Goal: Task Accomplishment & Management: Complete application form

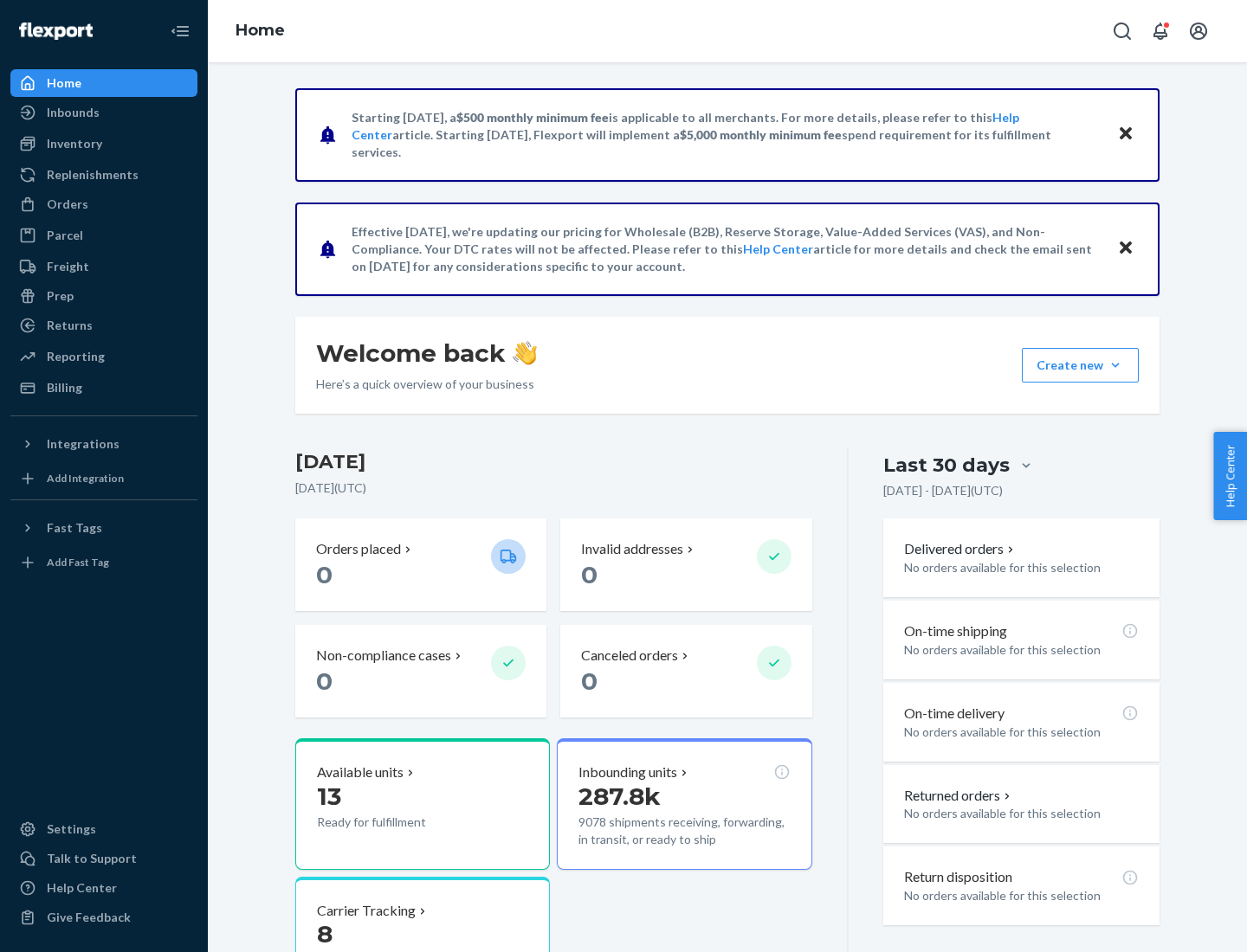
click at [1115, 365] on button "Create new Create new inbound Create new order Create new product" at bounding box center [1081, 366] width 117 height 35
click at [104, 112] on div "Inbounds" at bounding box center [104, 112] width 184 height 24
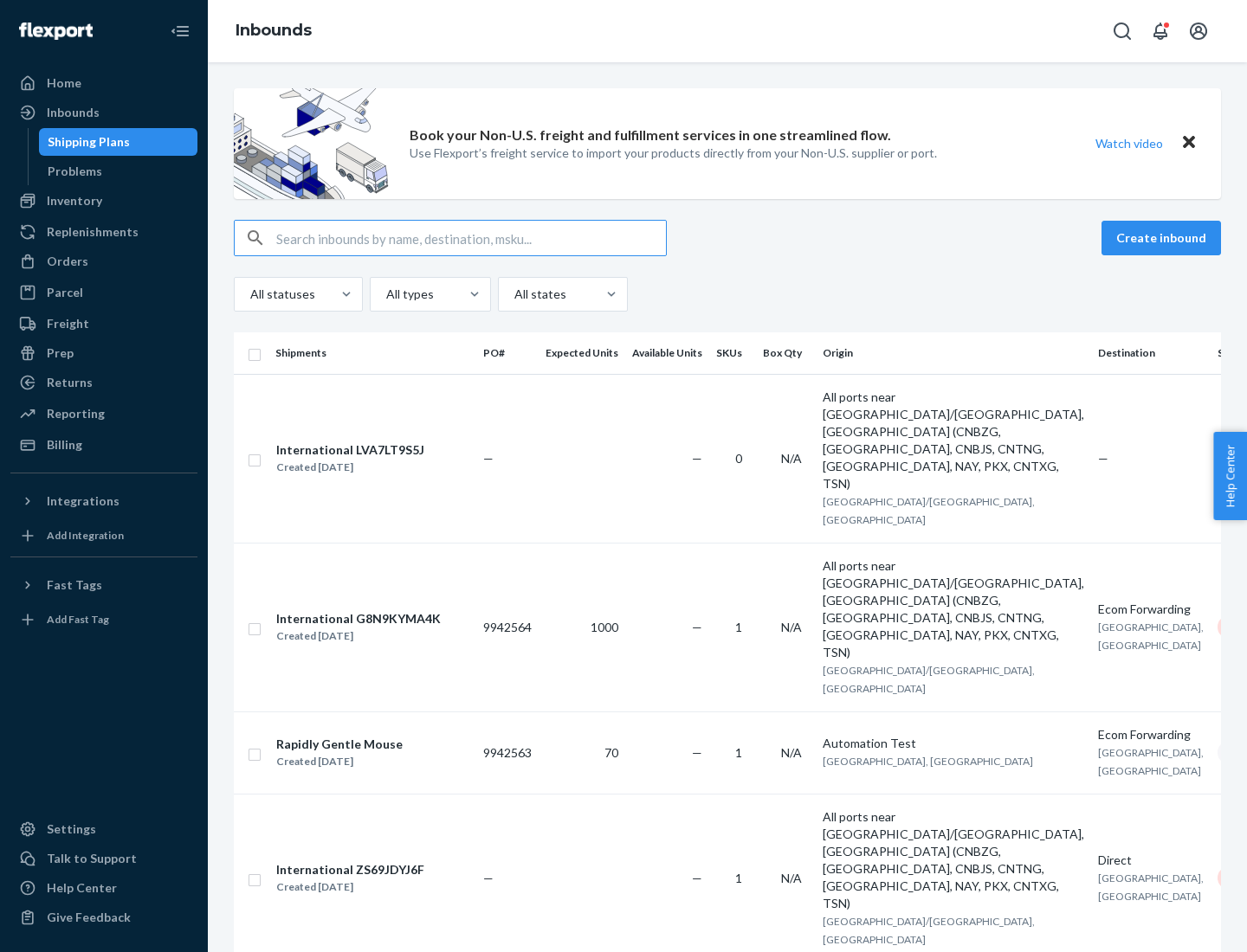
click at [1164, 238] on button "Create inbound" at bounding box center [1161, 238] width 119 height 35
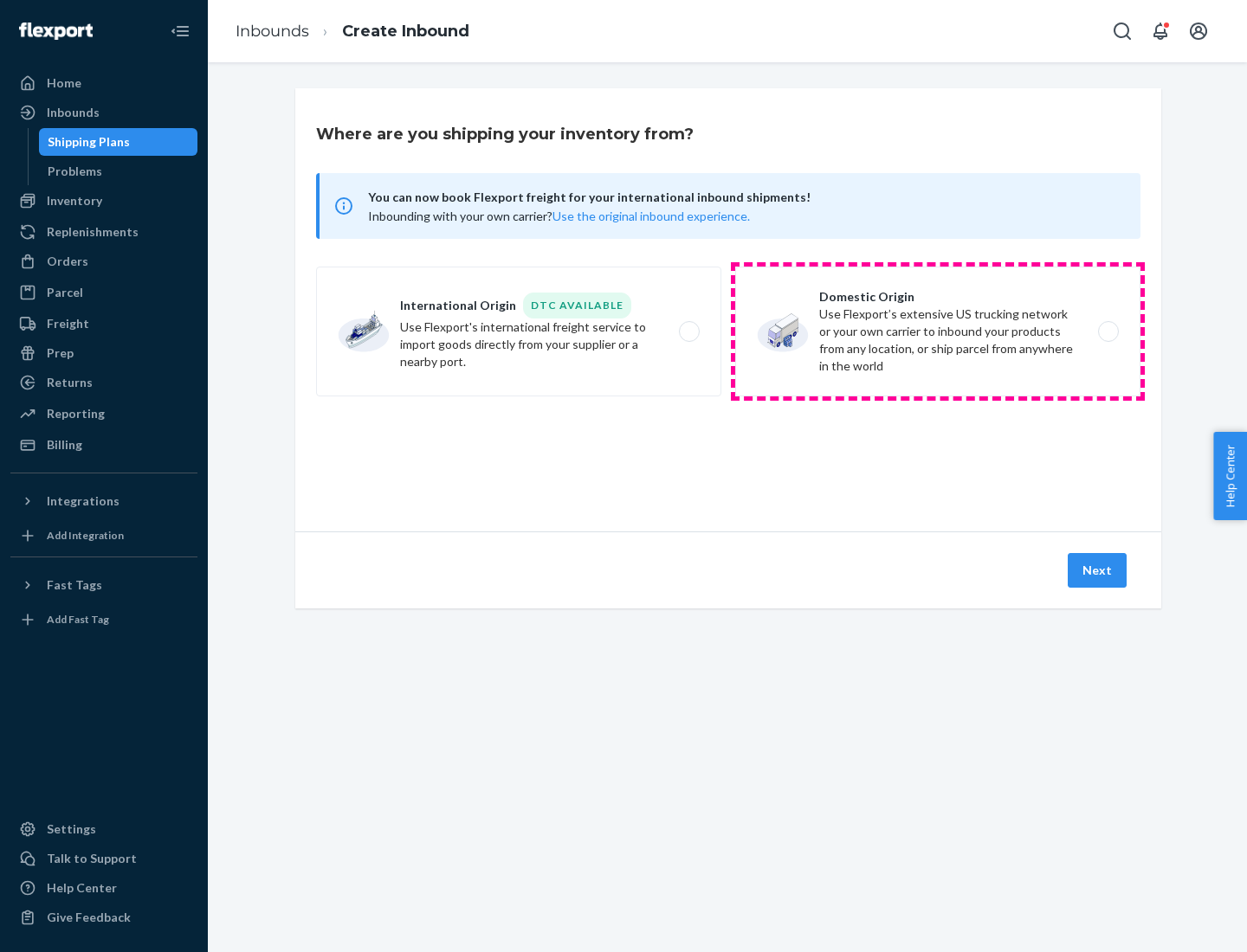
click at [938, 332] on label "Domestic Origin Use Flexport’s extensive US trucking network or your own carrie…" at bounding box center [938, 331] width 405 height 130
click at [1108, 332] on input "Domestic Origin Use Flexport’s extensive US trucking network or your own carrie…" at bounding box center [1113, 332] width 11 height 11
radio input "true"
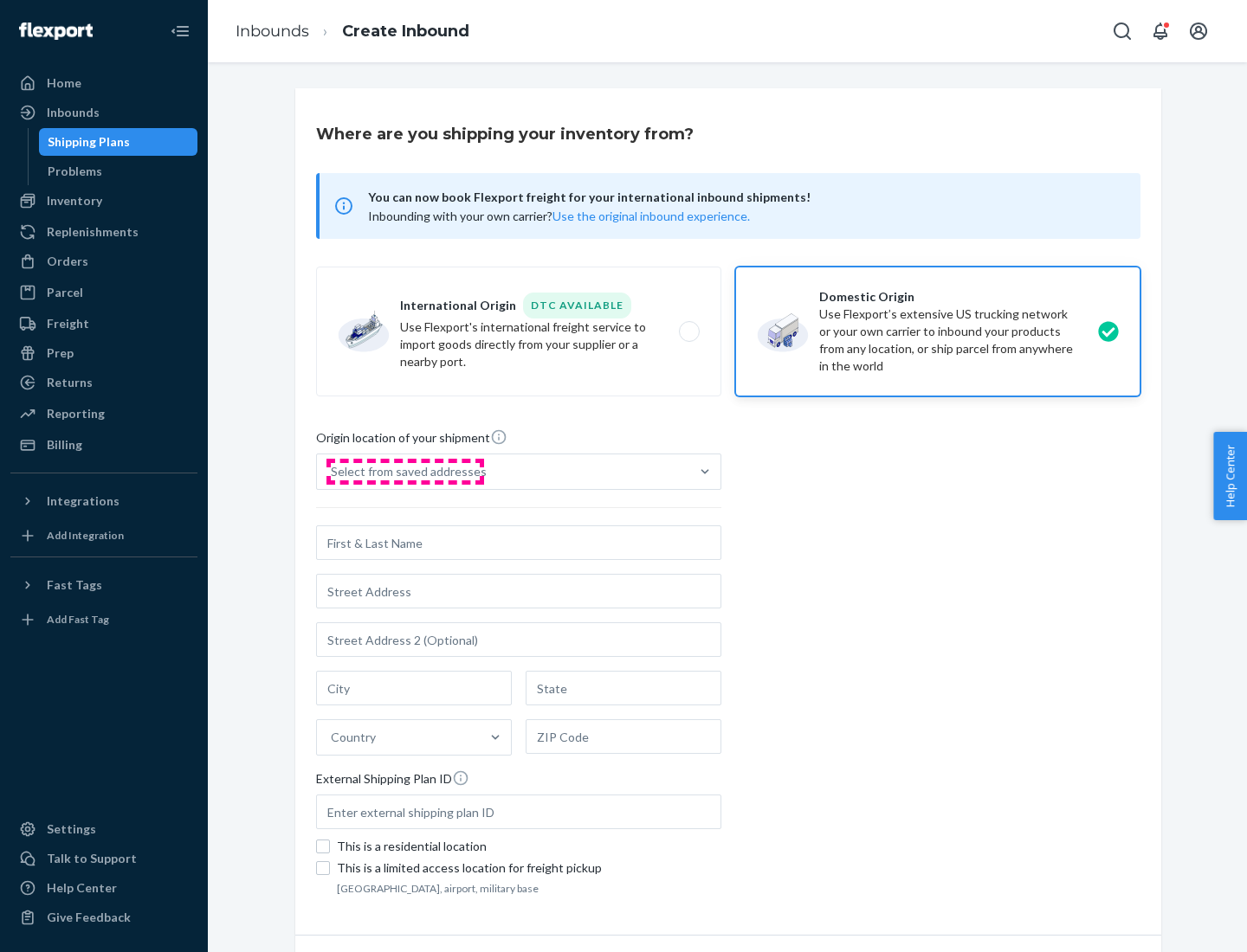
click at [404, 472] on div "Select from saved addresses" at bounding box center [409, 472] width 156 height 17
click at [333, 472] on input "Select from saved addresses" at bounding box center [332, 472] width 2 height 17
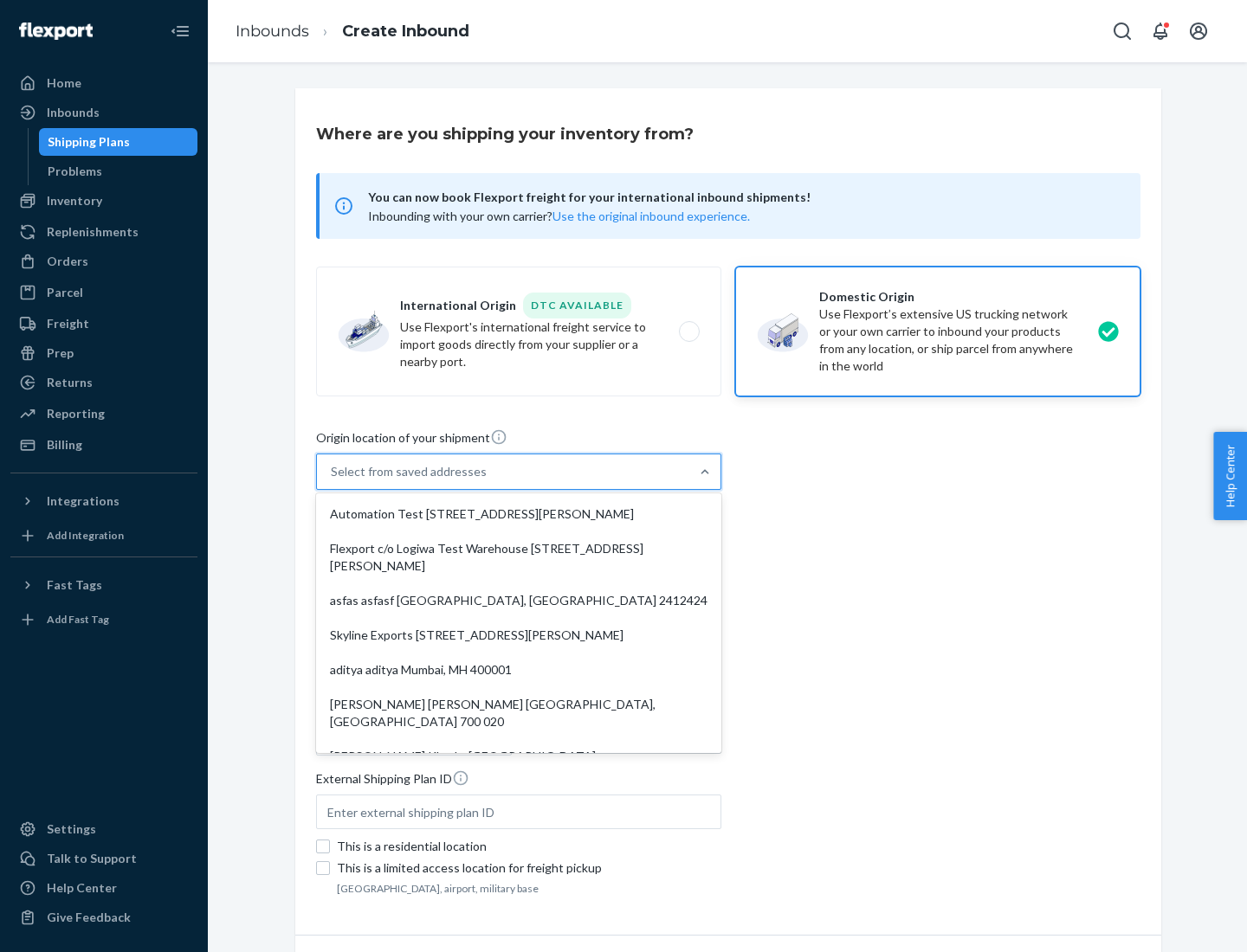
scroll to position [7, 0]
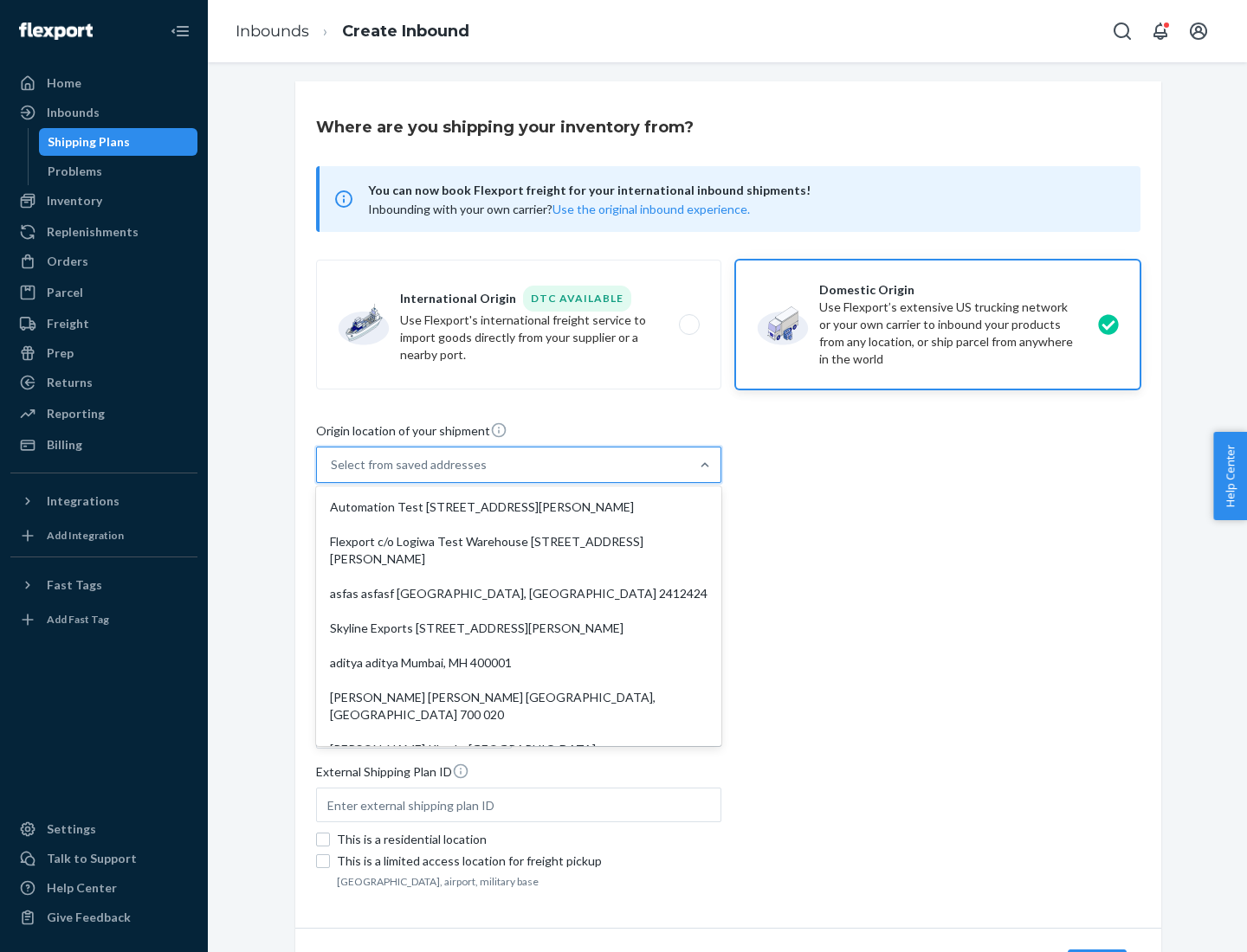
click at [518, 507] on div "Automation Test [STREET_ADDRESS][PERSON_NAME]" at bounding box center [518, 508] width 398 height 35
click at [333, 474] on input "option Automation Test [STREET_ADDRESS][PERSON_NAME]. 9 results available. Use …" at bounding box center [332, 465] width 2 height 17
type input "Automation Test"
type input "9th Floor"
type input "[GEOGRAPHIC_DATA]"
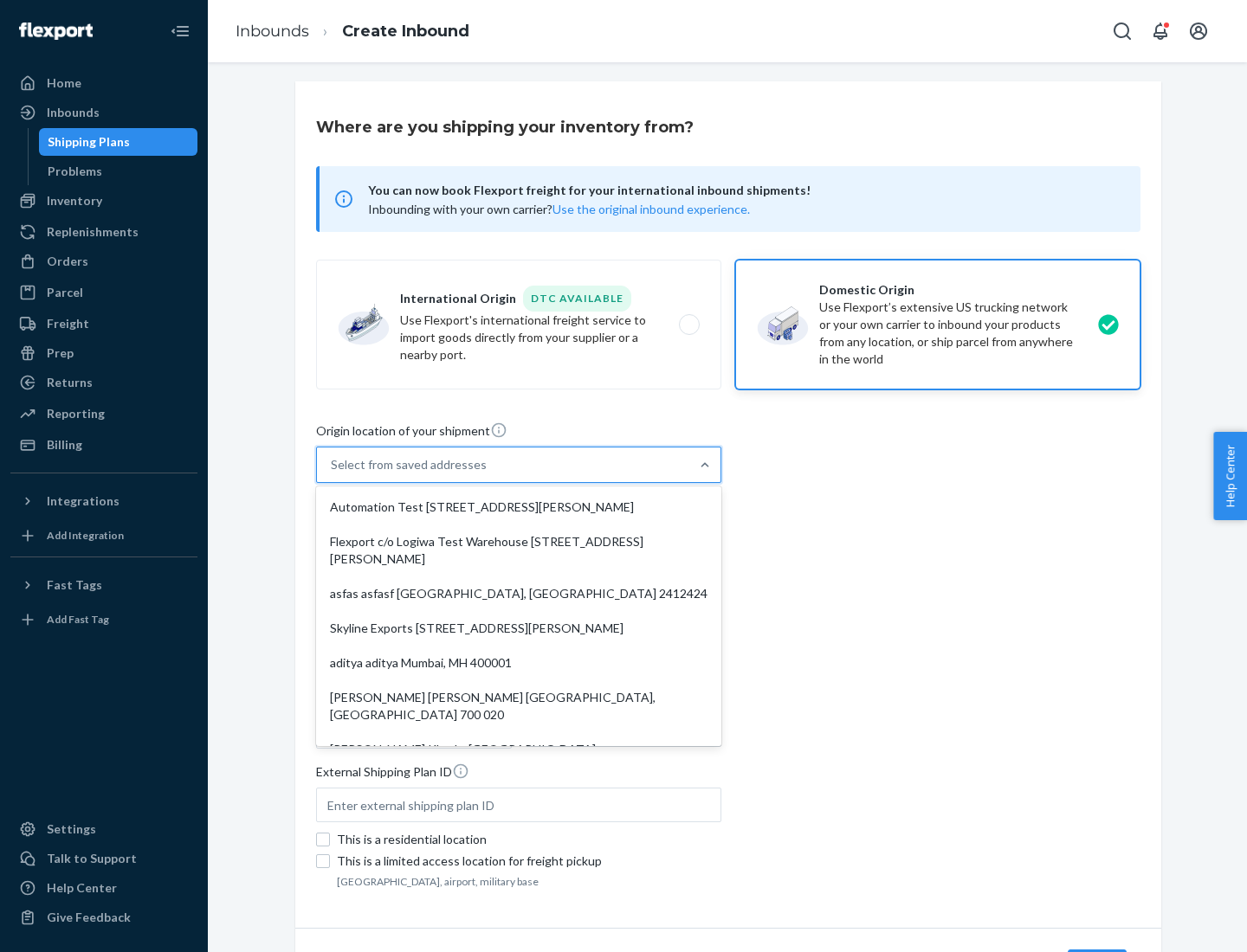
type input "CA"
type input "94104"
type input "[STREET_ADDRESS][PERSON_NAME]"
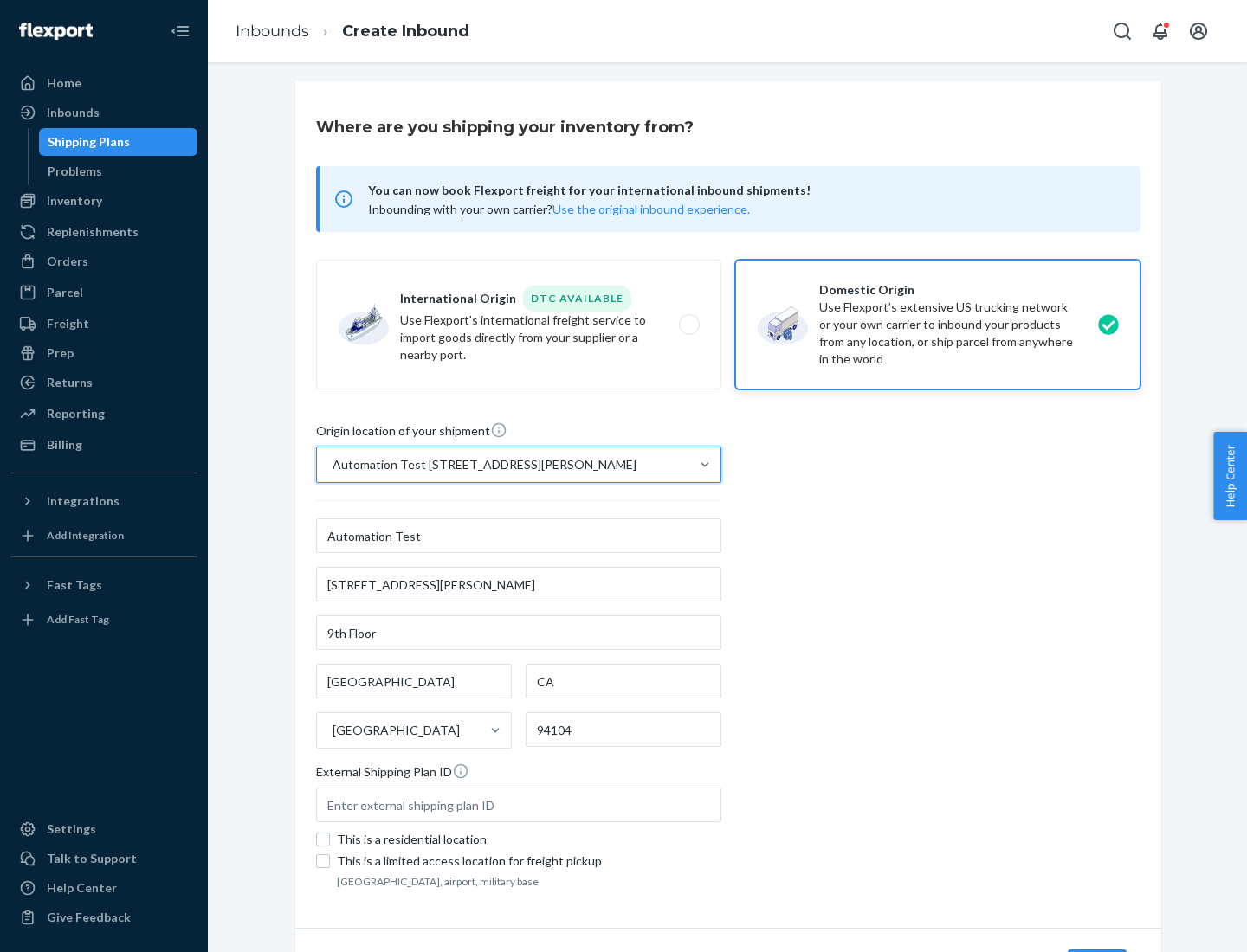
scroll to position [101, 0]
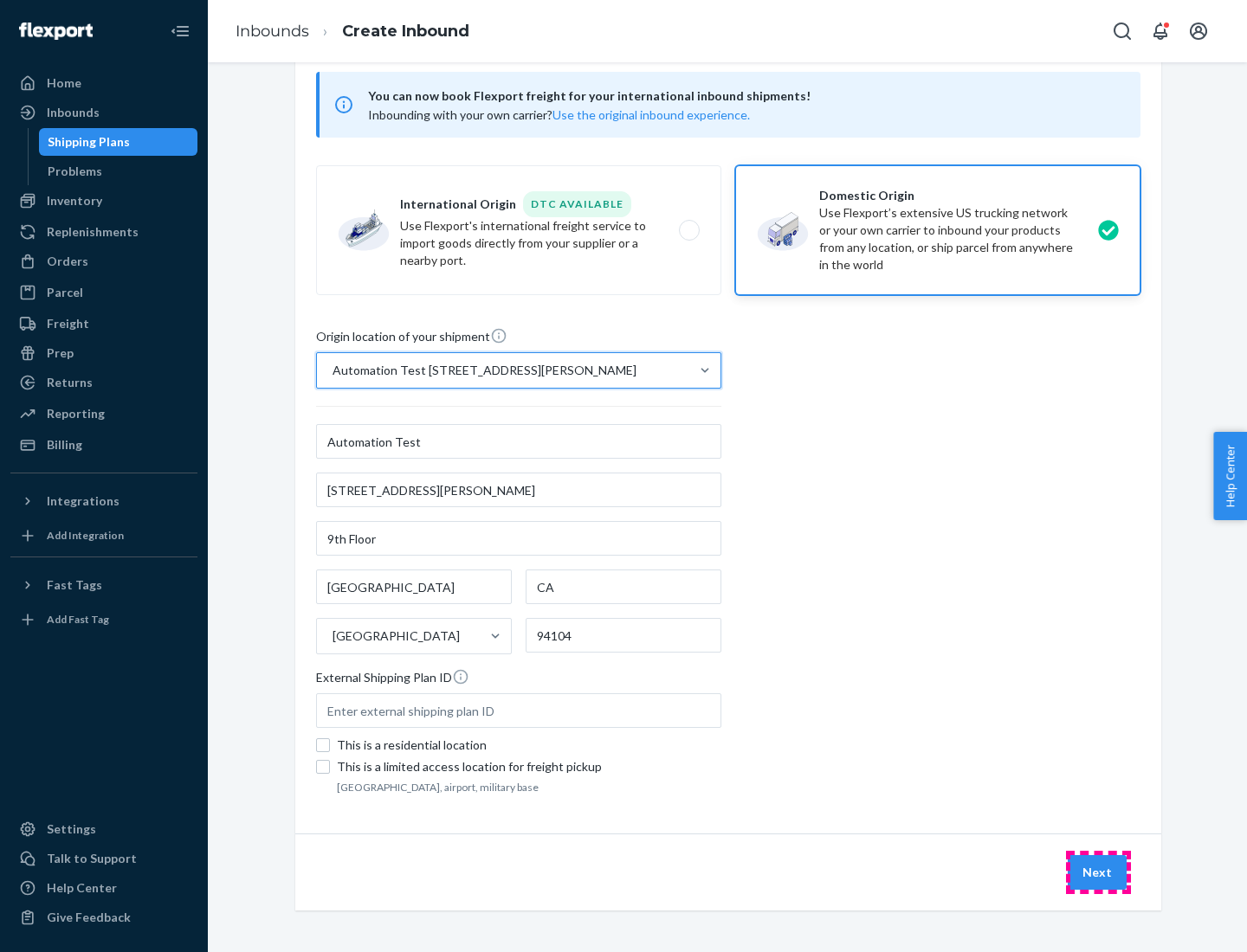
click at [1098, 873] on button "Next" at bounding box center [1098, 873] width 59 height 35
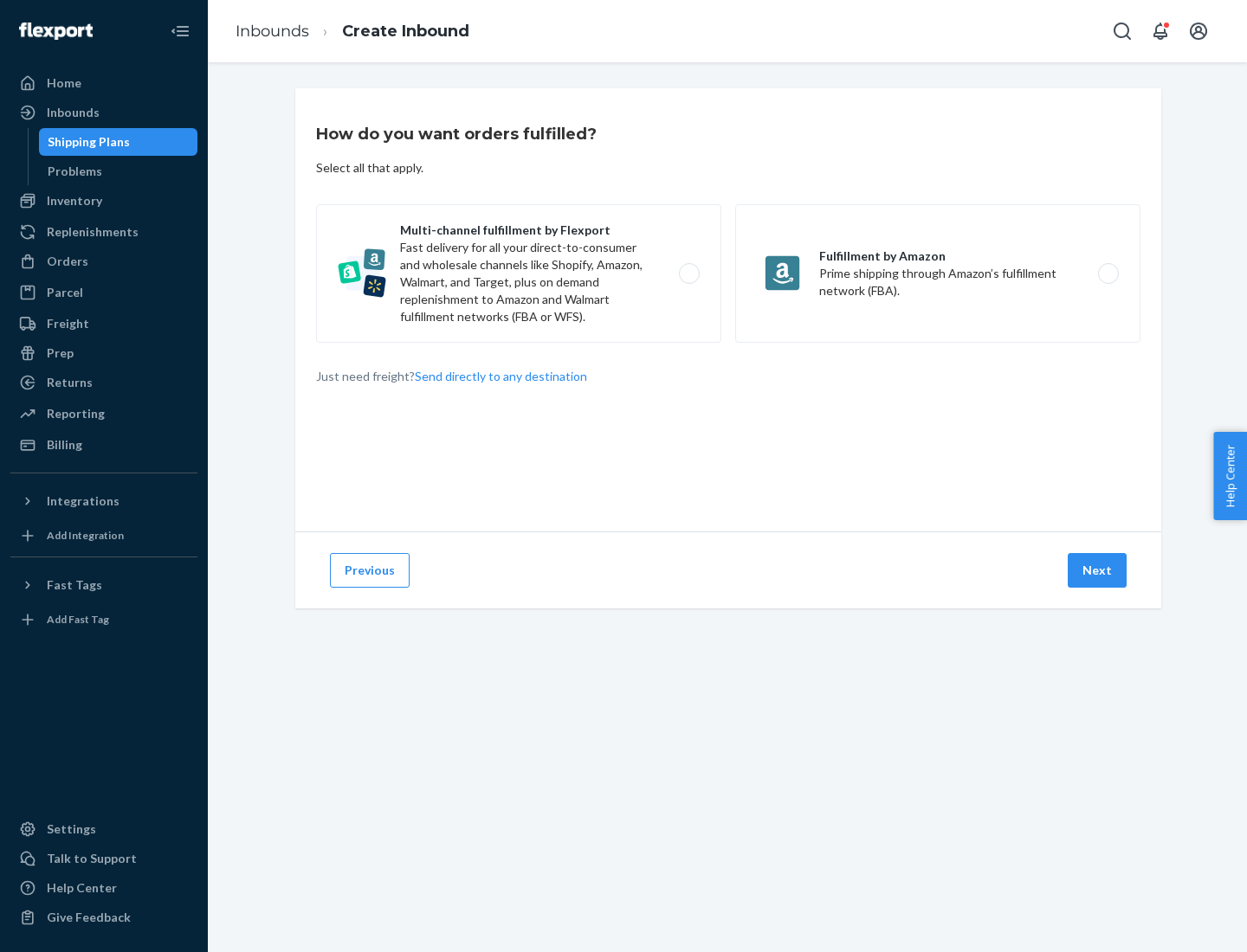
click at [518, 273] on label "Multi-channel fulfillment by Flexport Fast delivery for all your direct-to-cons…" at bounding box center [518, 273] width 405 height 138
click at [688, 273] on input "Multi-channel fulfillment by Flexport Fast delivery for all your direct-to-cons…" at bounding box center [694, 273] width 11 height 11
radio input "true"
click at [1098, 571] on button "Next" at bounding box center [1098, 571] width 59 height 35
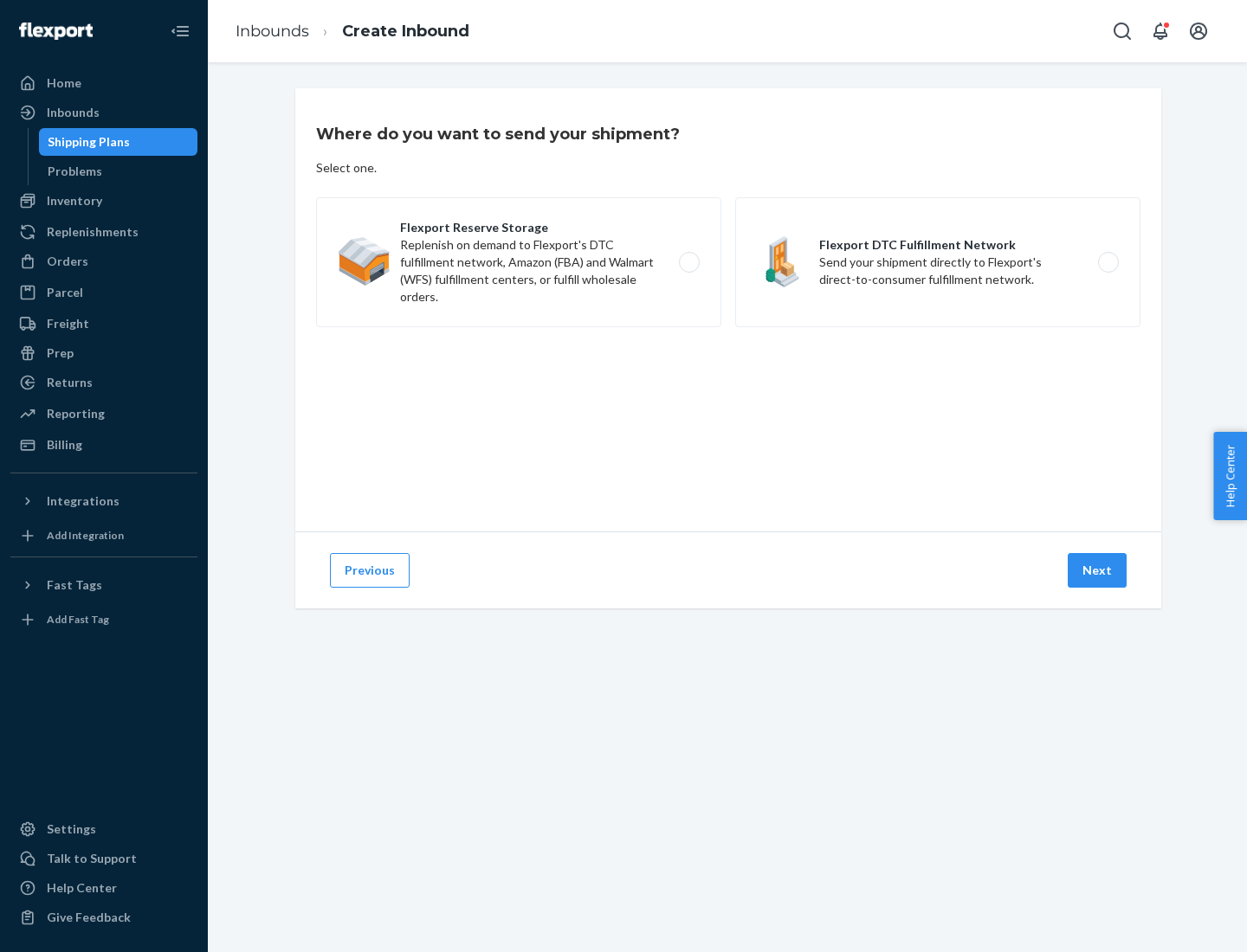
click at [938, 262] on label "Flexport DTC Fulfillment Network Send your shipment directly to Flexport's dire…" at bounding box center [938, 262] width 405 height 130
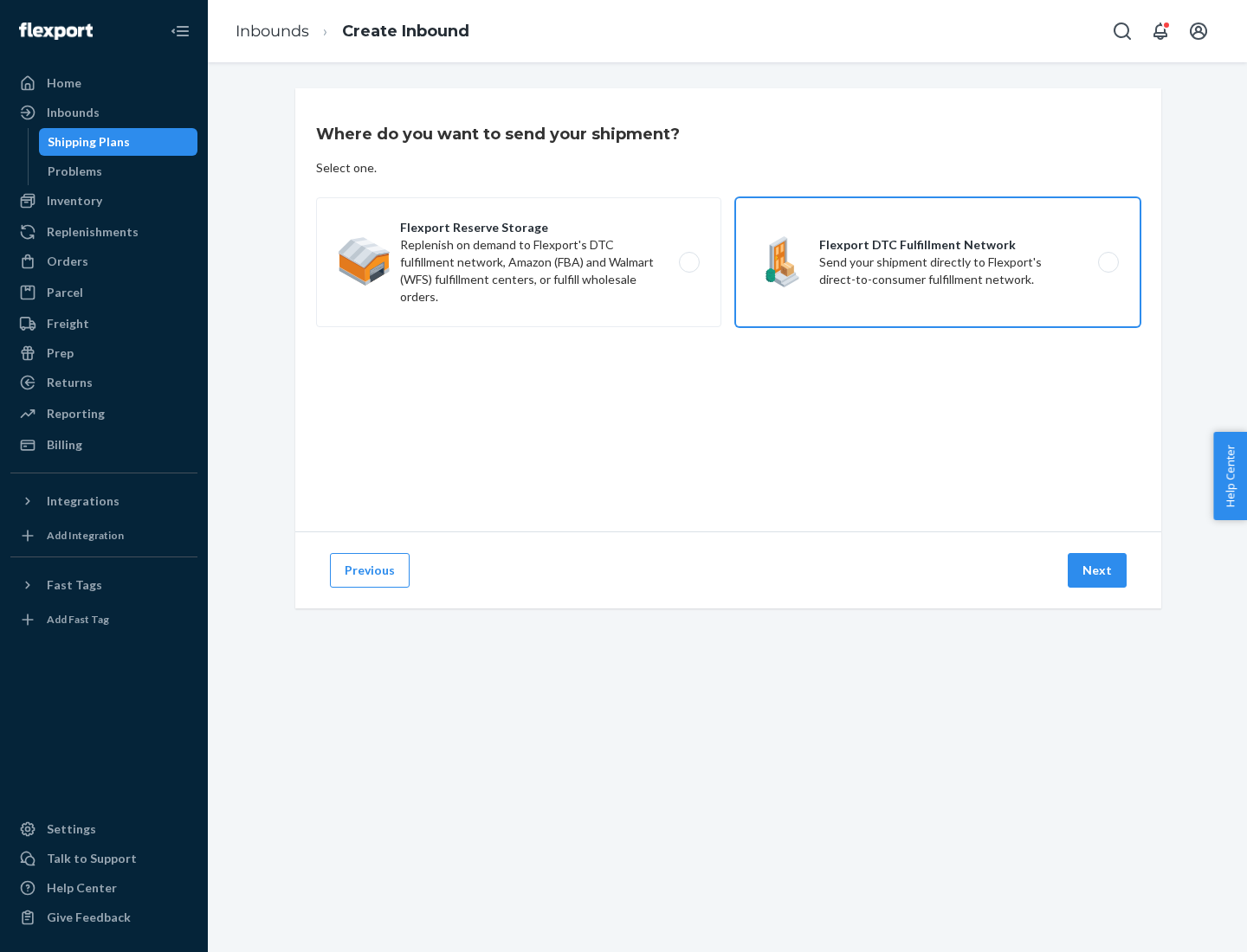
click at [1108, 262] on input "Flexport DTC Fulfillment Network Send your shipment directly to Flexport's dire…" at bounding box center [1113, 262] width 11 height 11
radio input "true"
click at [1098, 571] on button "Next" at bounding box center [1098, 571] width 59 height 35
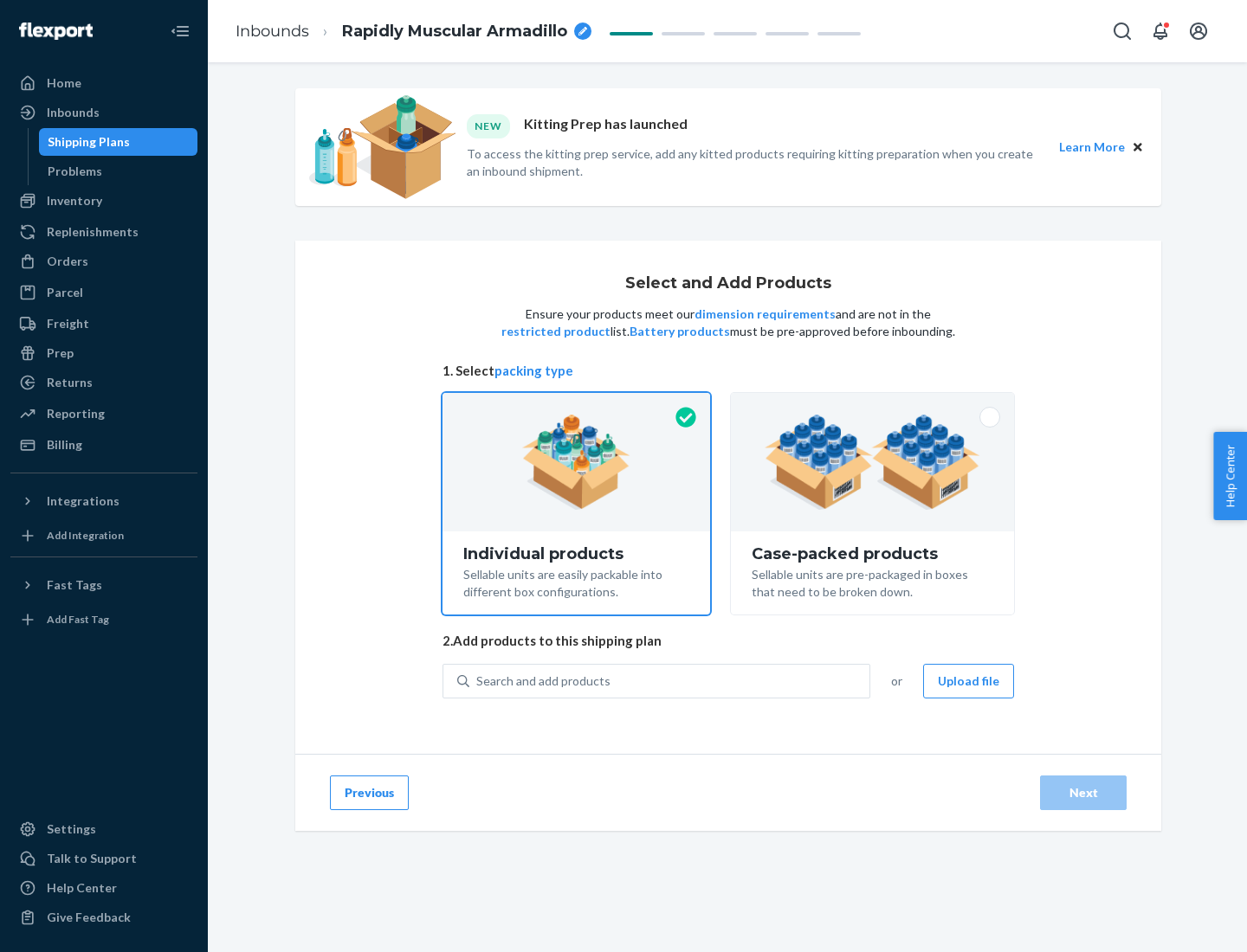
click at [873, 462] on img at bounding box center [872, 462] width 215 height 95
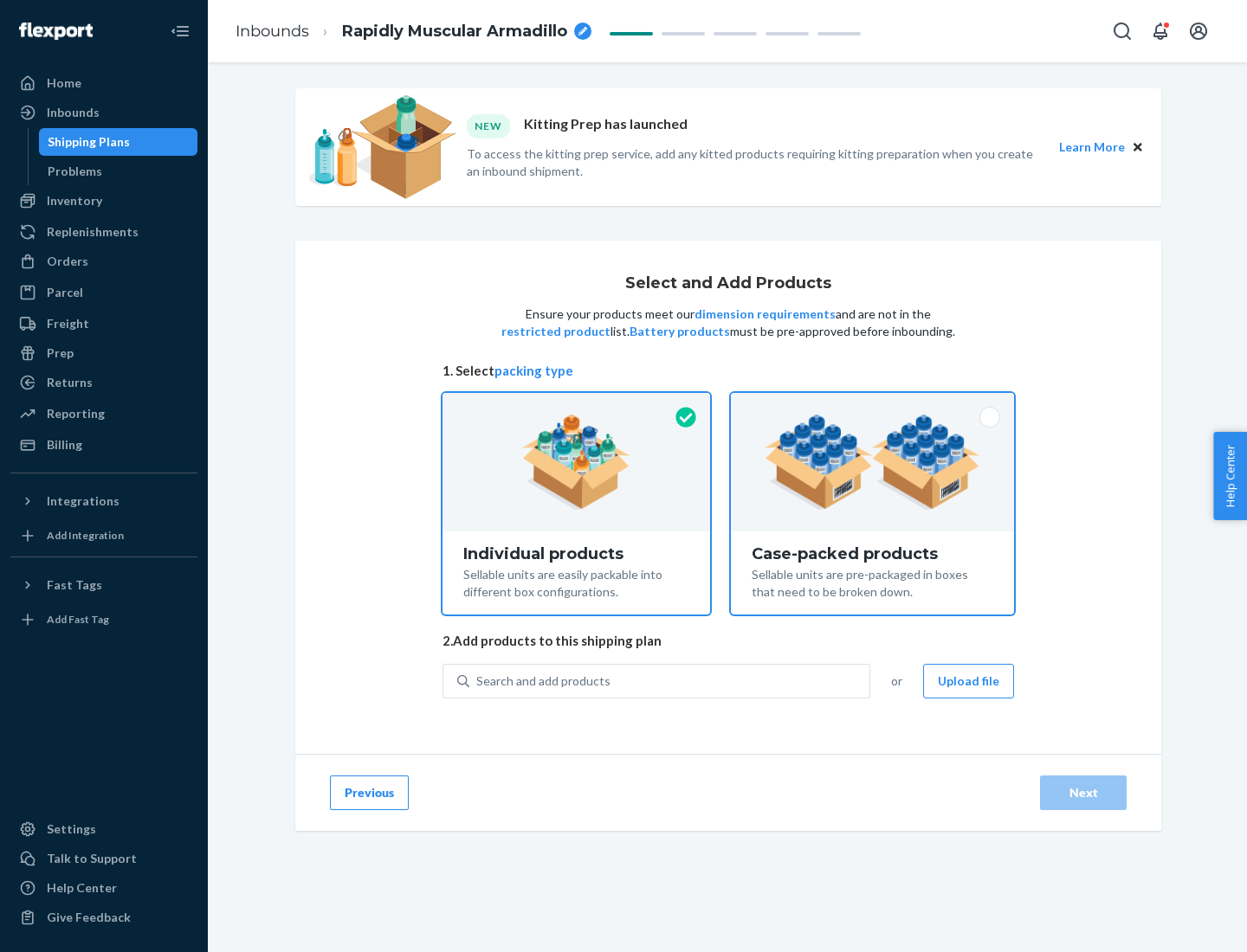
click at [873, 404] on input "Case-packed products Sellable units are pre-packaged in boxes that need to be b…" at bounding box center [872, 398] width 11 height 11
radio input "true"
radio input "false"
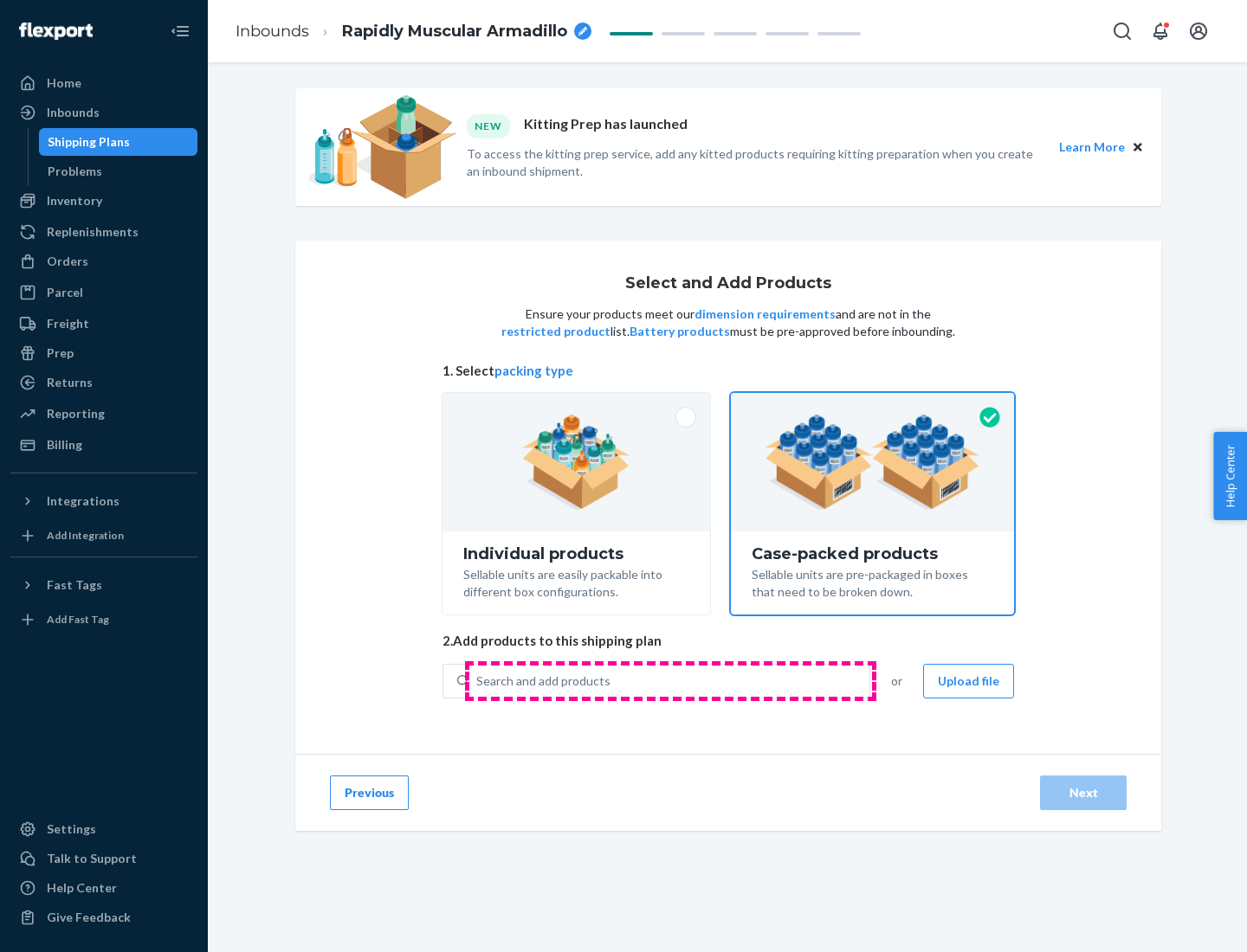
click at [670, 680] on div "Search and add products" at bounding box center [669, 681] width 400 height 31
click at [478, 680] on input "Search and add products" at bounding box center [478, 681] width 2 height 17
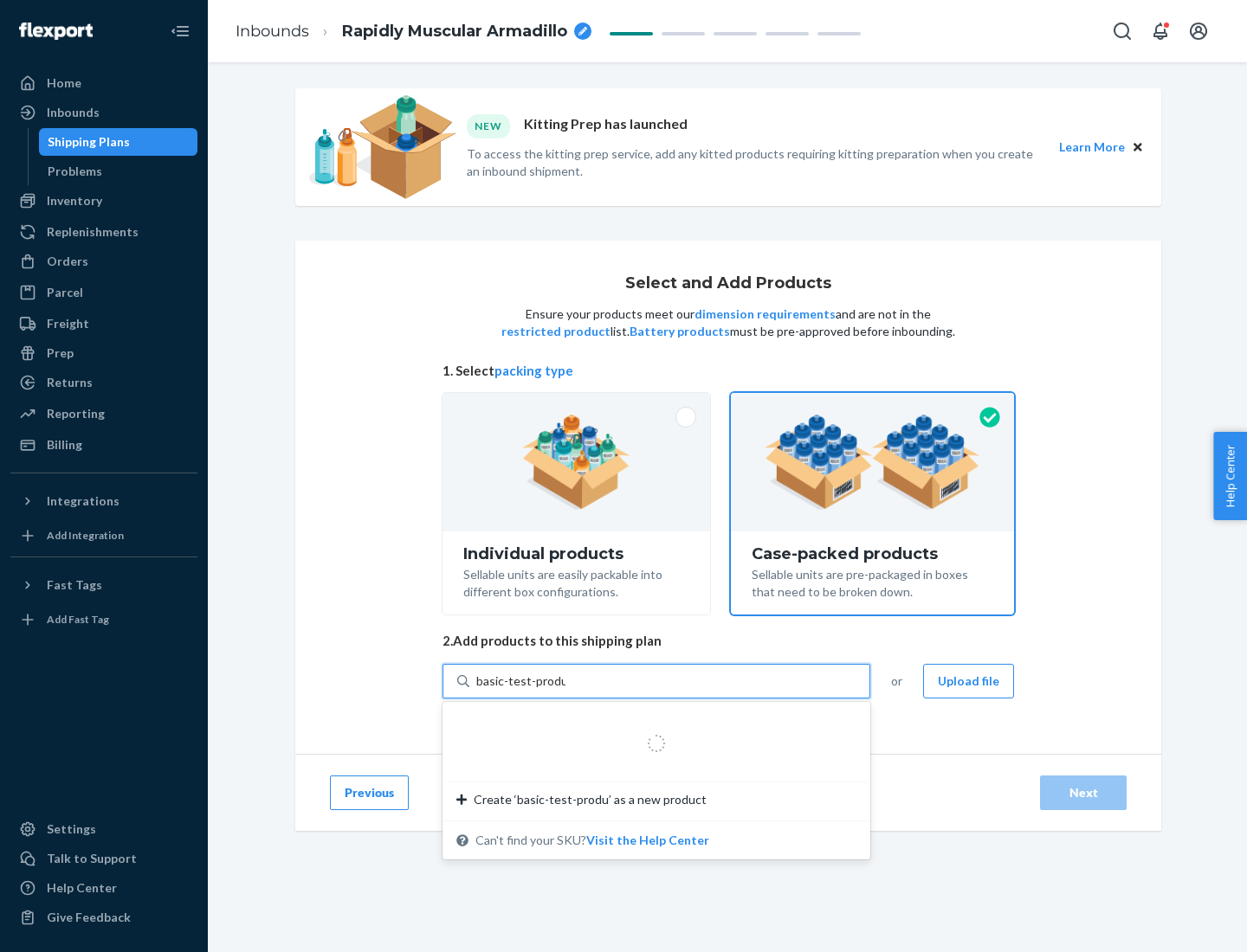
type input "basic-test-product-1"
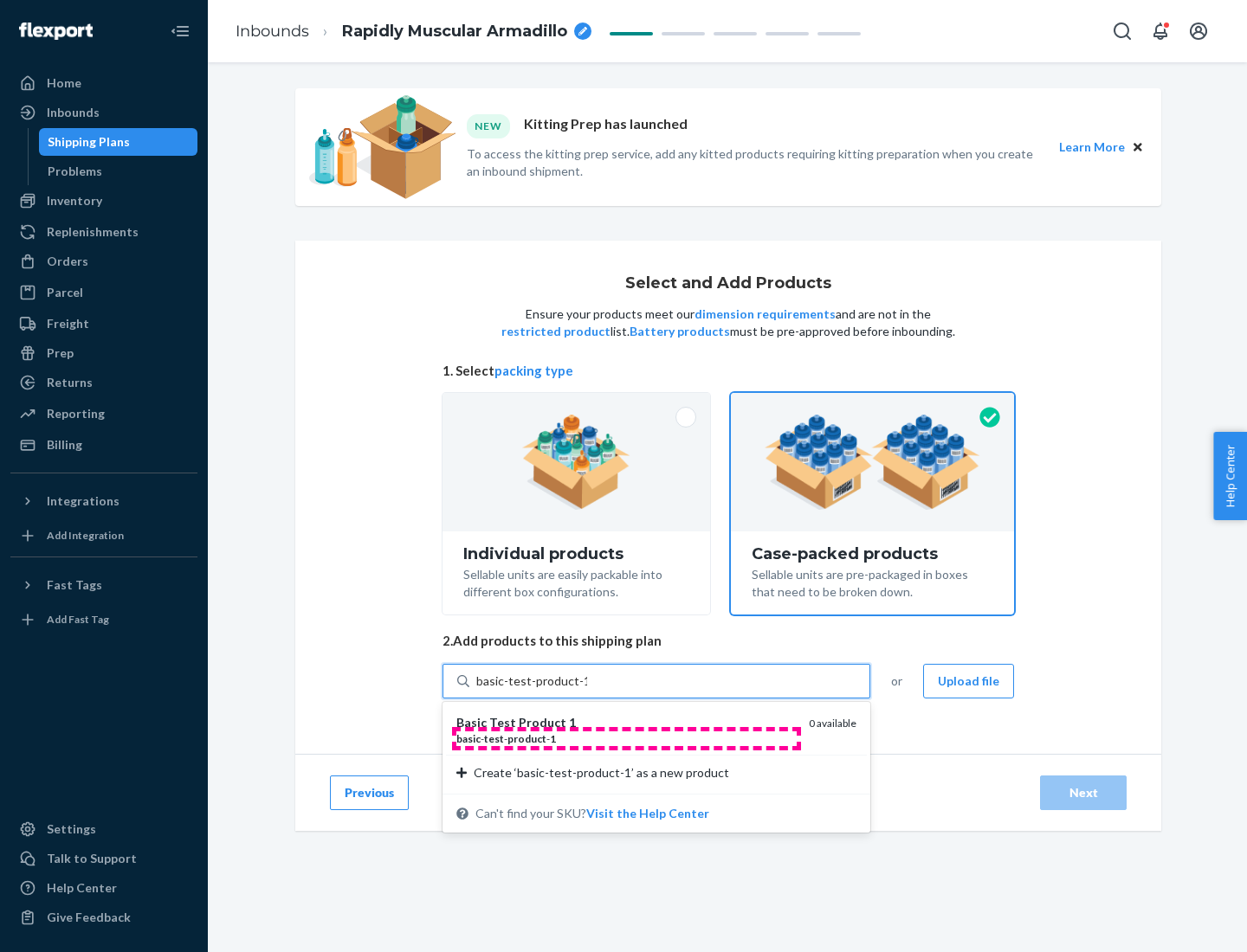
click at [627, 739] on div "basic - test - product - 1" at bounding box center [626, 739] width 339 height 15
click at [587, 690] on input "basic-test-product-1" at bounding box center [532, 681] width 111 height 17
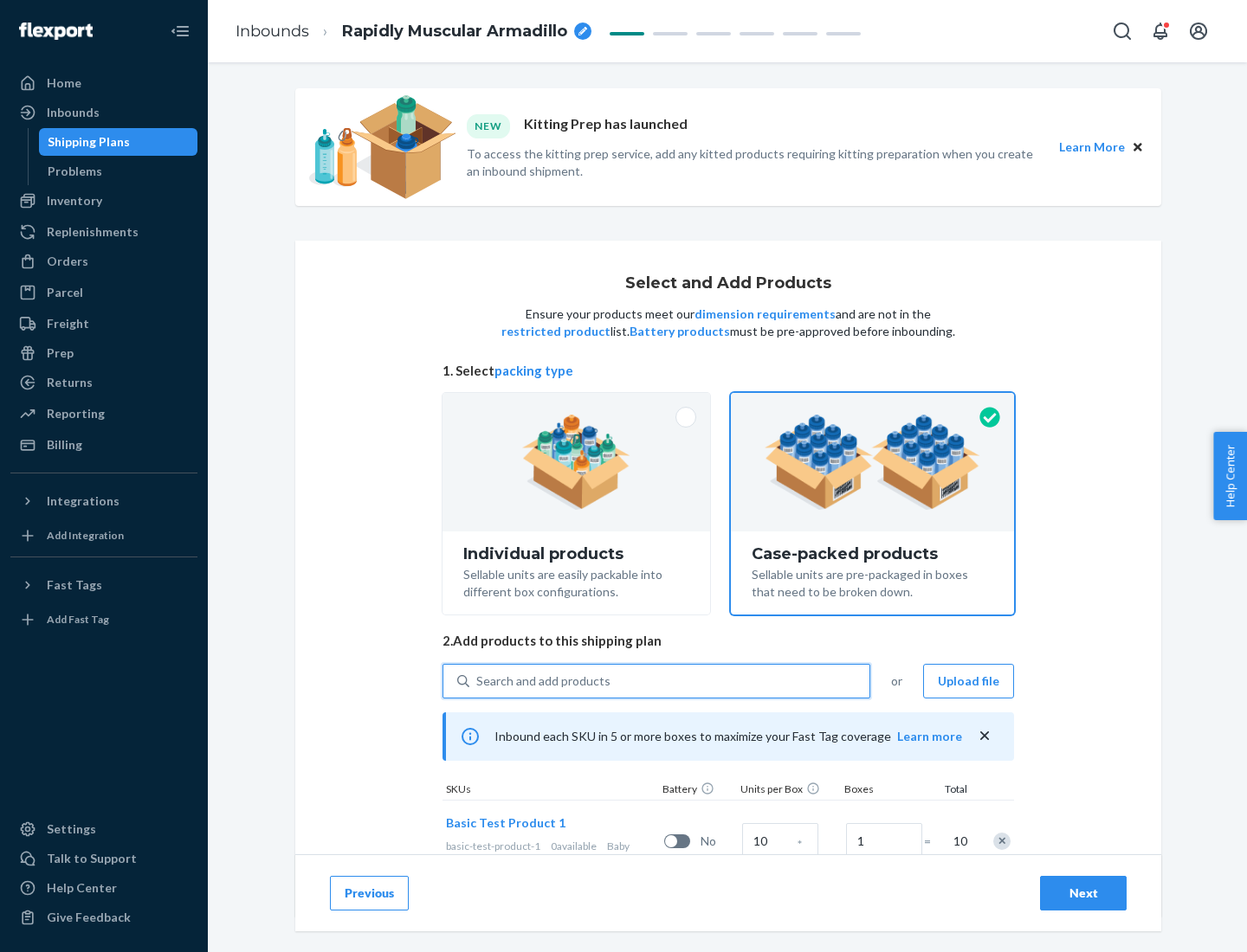
scroll to position [63, 0]
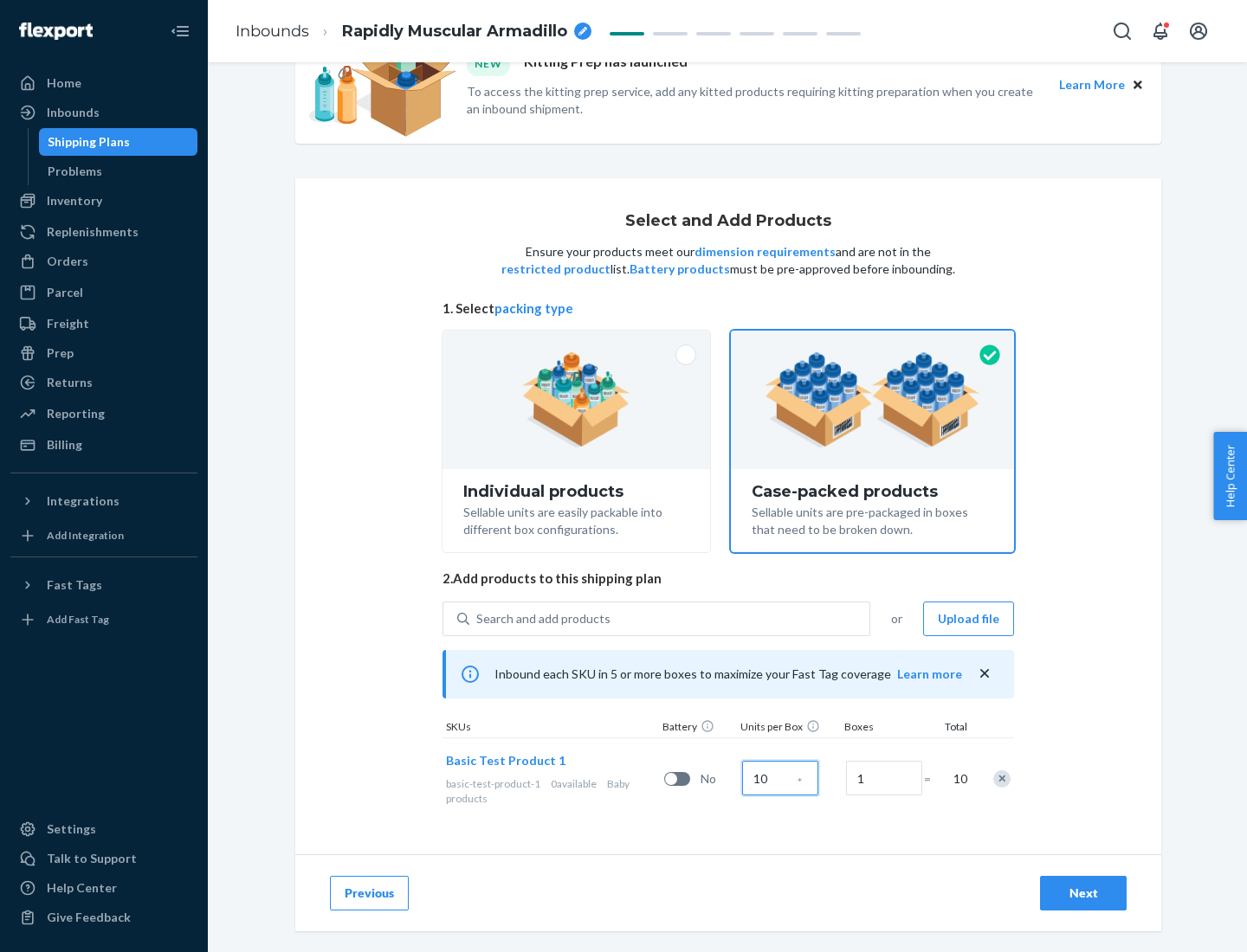
type input "10"
type input "7"
click at [1083, 894] on div "Next" at bounding box center [1084, 894] width 58 height 17
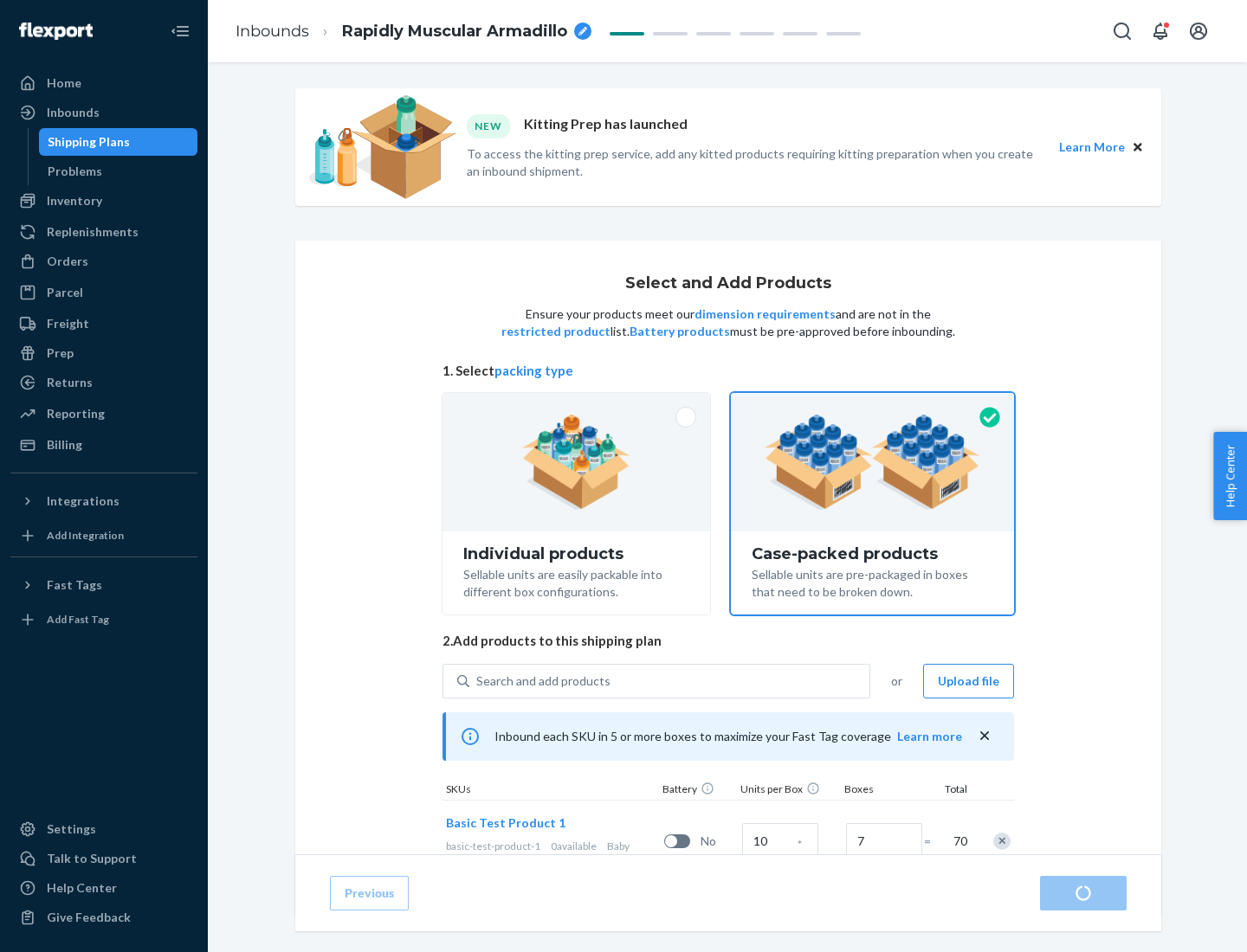
radio input "true"
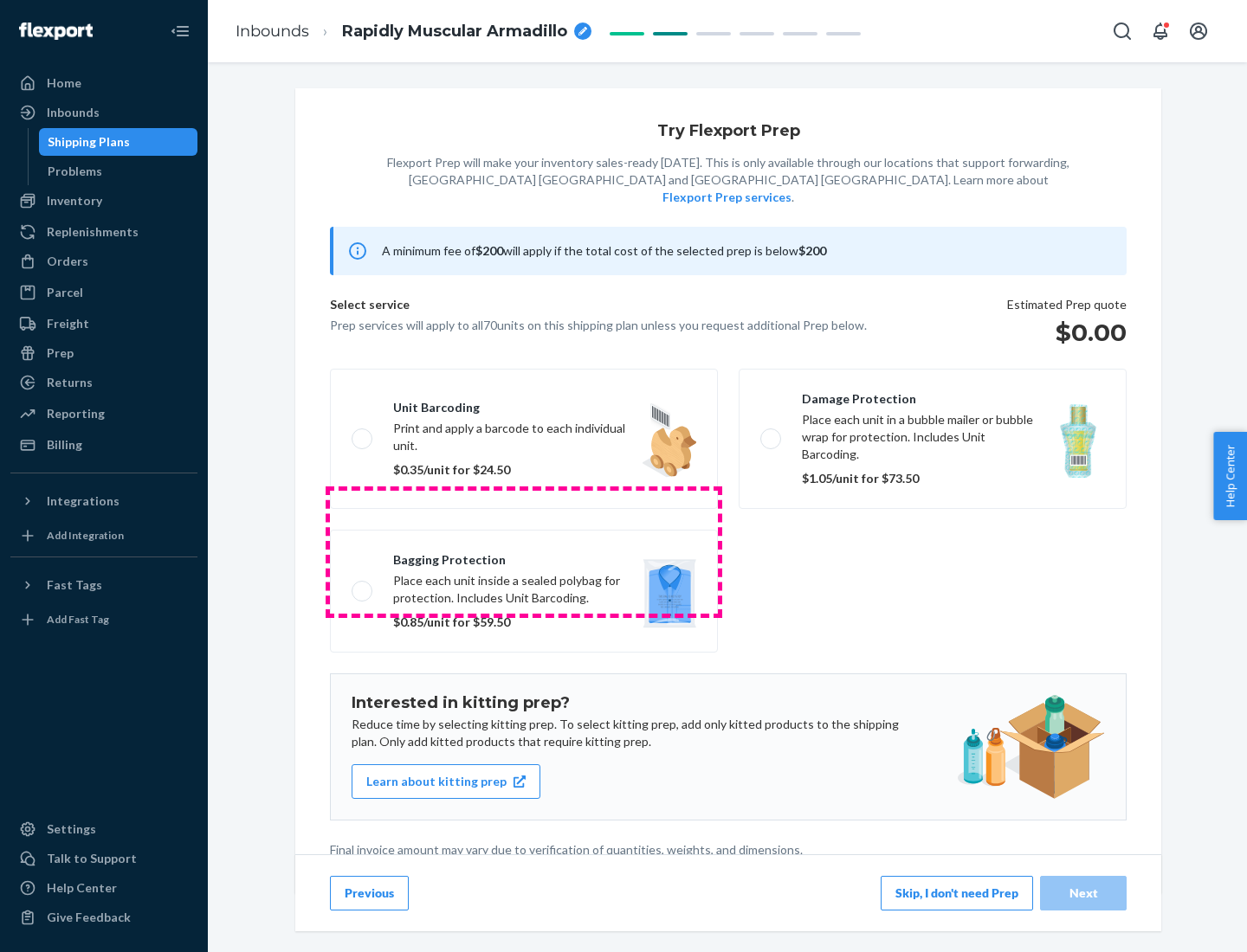
scroll to position [4, 0]
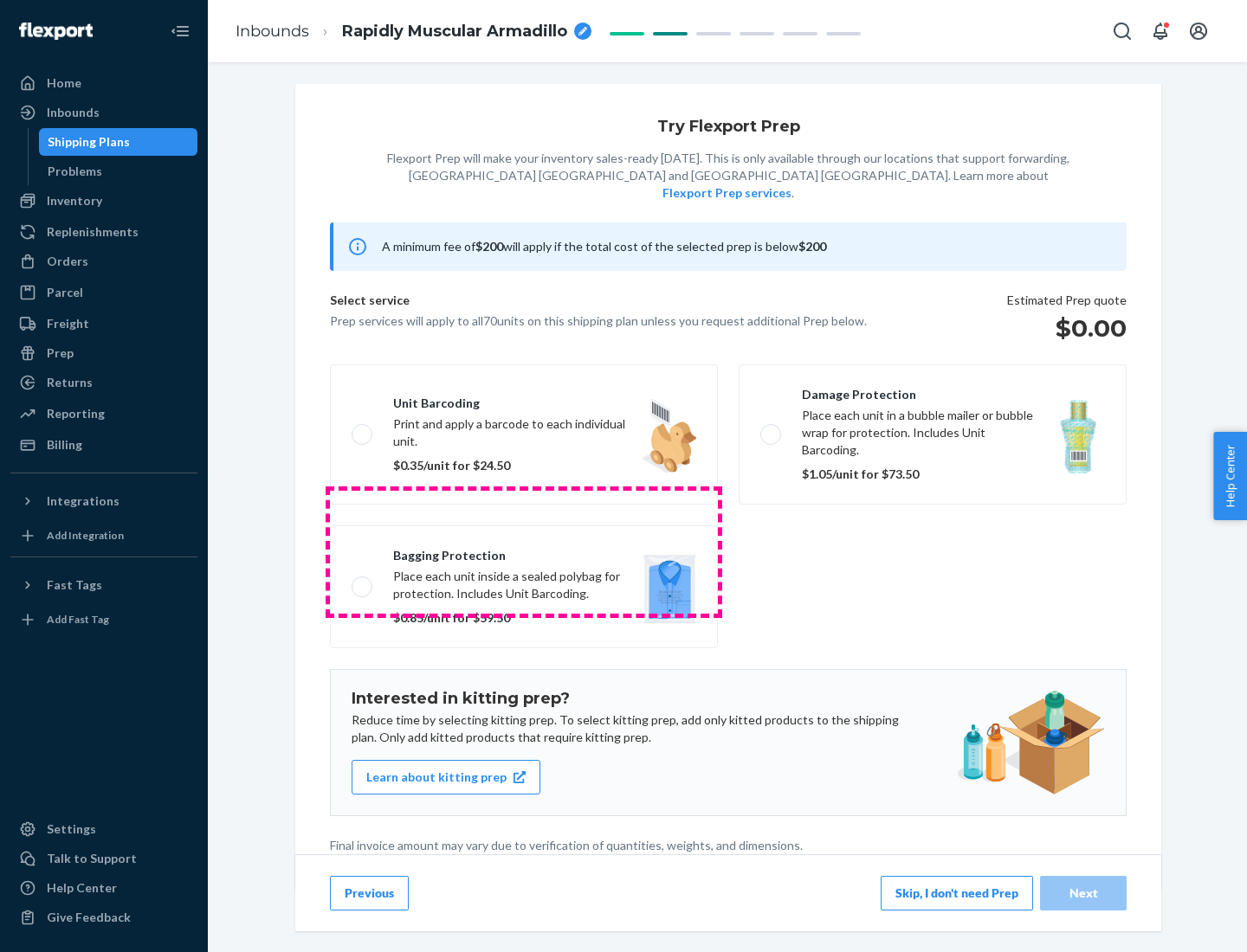
click at [524, 551] on label "Bagging protection Place each unit inside a sealed polybag for protection. Incl…" at bounding box center [524, 586] width 388 height 123
click at [363, 581] on input "Bagging protection Place each unit inside a sealed polybag for protection. Incl…" at bounding box center [357, 586] width 11 height 11
checkbox input "true"
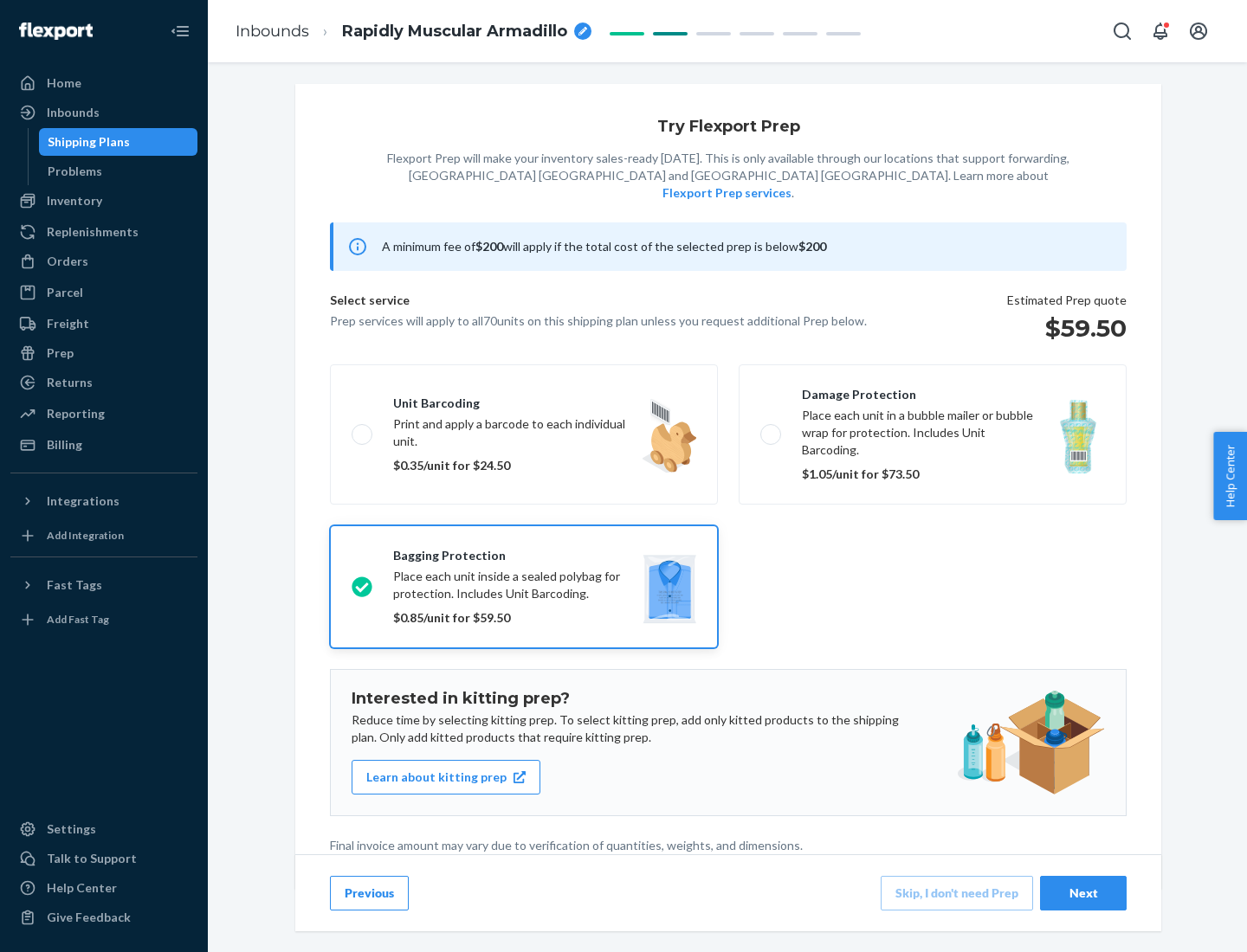
click at [1083, 893] on div "Next" at bounding box center [1084, 894] width 58 height 17
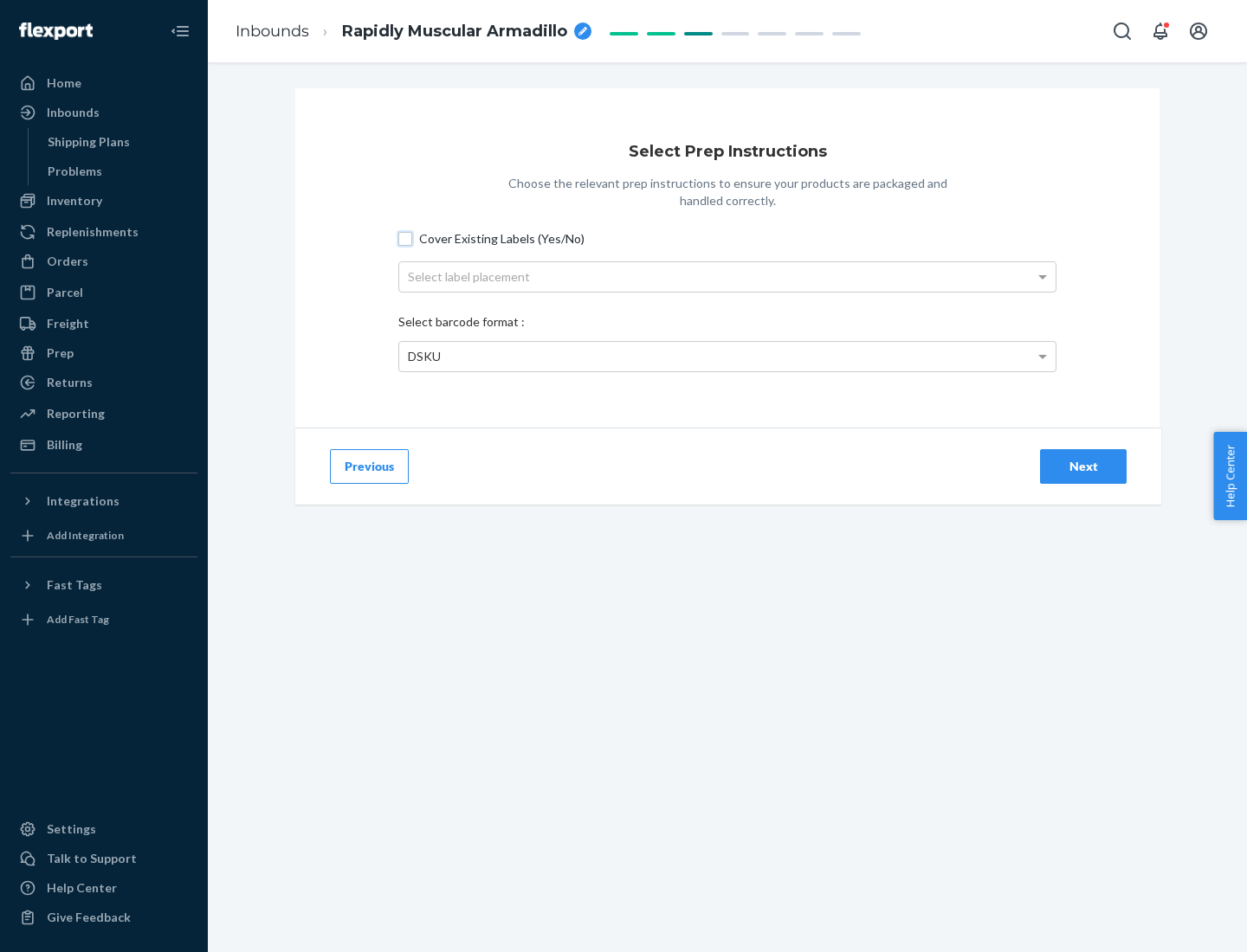
click at [405, 238] on input "Cover Existing Labels (Yes/No)" at bounding box center [405, 239] width 14 height 14
checkbox input "true"
click at [728, 276] on div "Select label placement" at bounding box center [727, 277] width 656 height 30
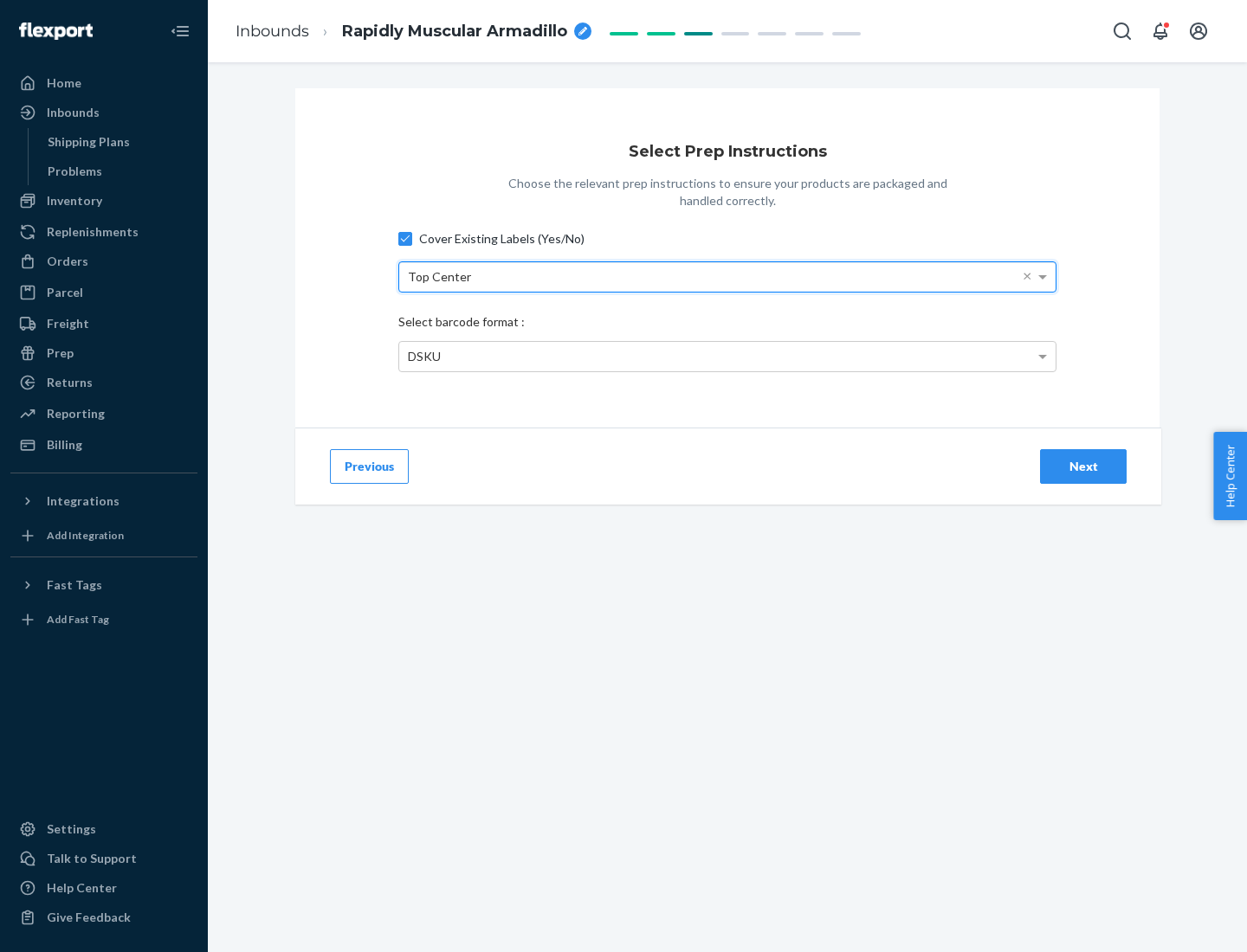
click at [728, 356] on div "DSKU" at bounding box center [727, 357] width 656 height 30
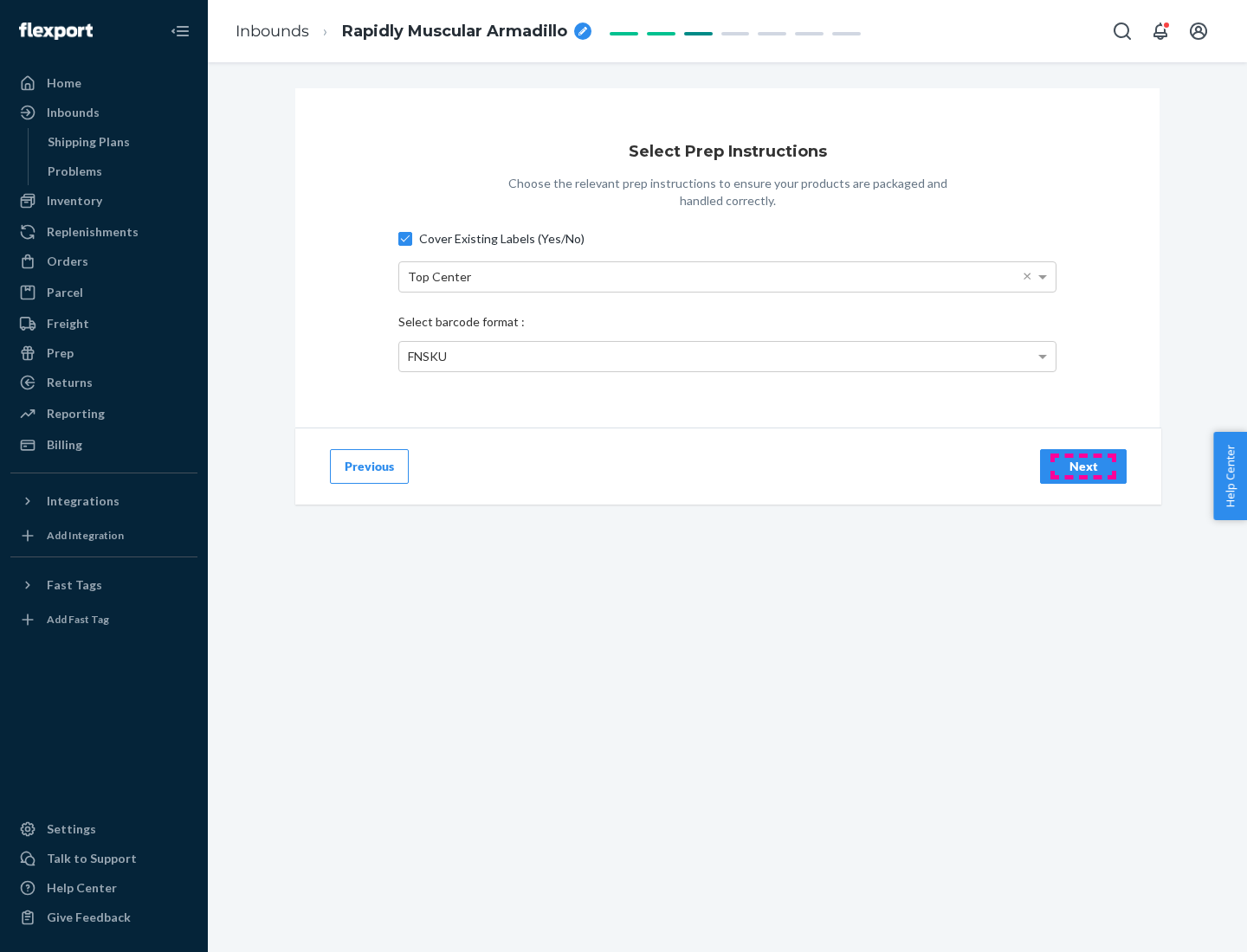
click at [1083, 466] on div "Next" at bounding box center [1084, 467] width 58 height 17
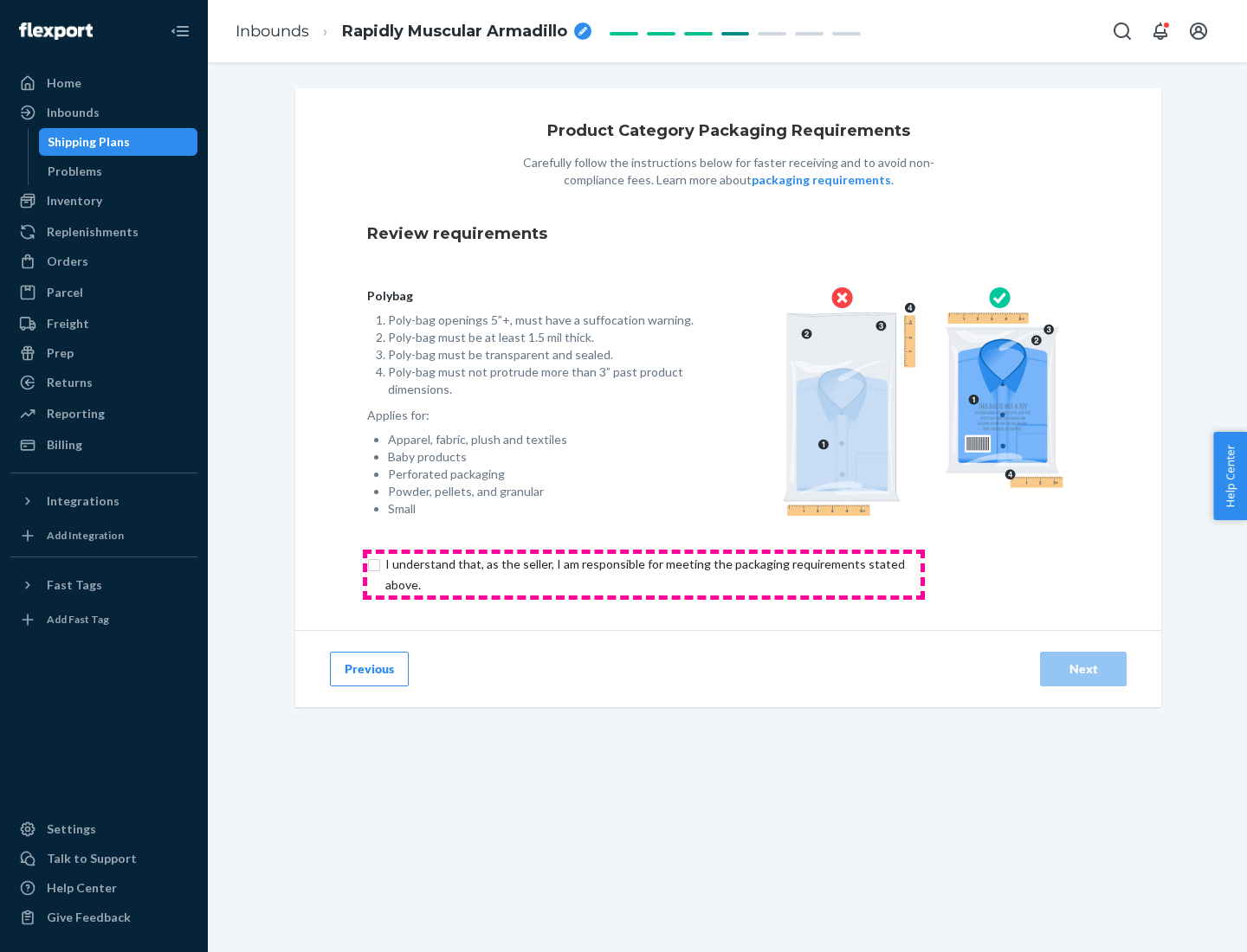
click at [643, 574] on input "checkbox" at bounding box center [654, 575] width 576 height 42
checkbox input "true"
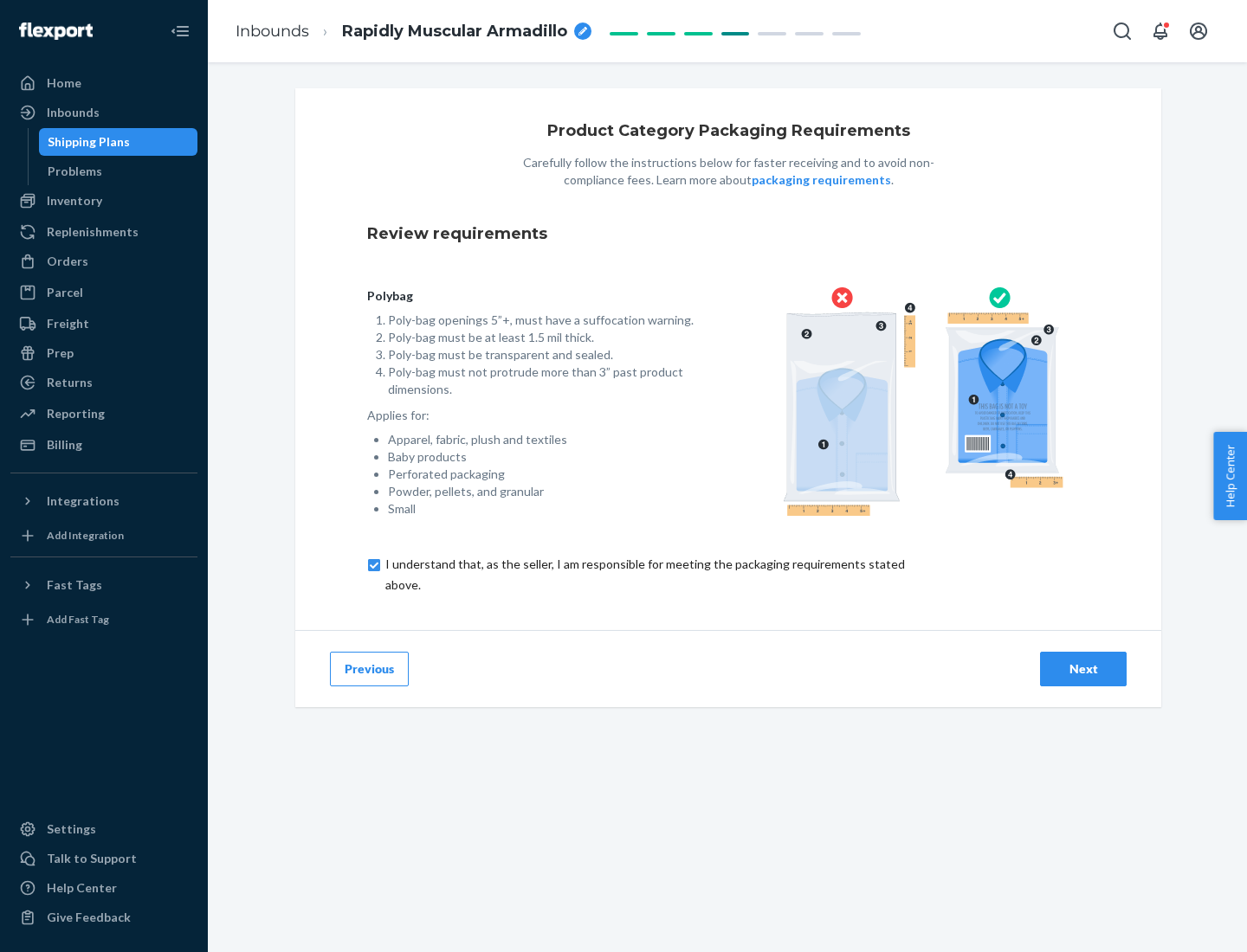
click at [1083, 668] on div "Next" at bounding box center [1084, 669] width 58 height 17
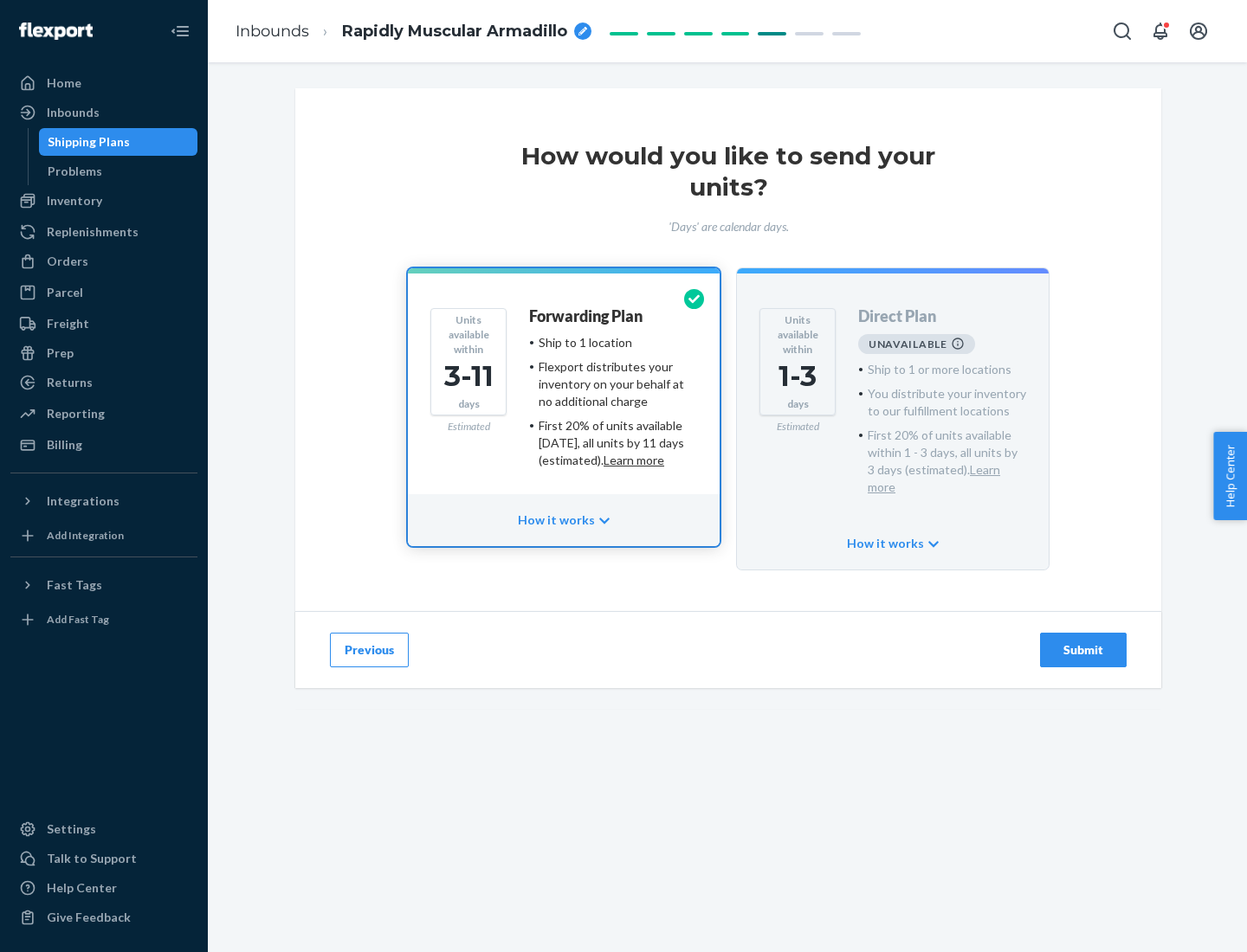
click at [587, 316] on h4 "Forwarding Plan" at bounding box center [586, 317] width 113 height 17
click at [1083, 642] on div "Submit" at bounding box center [1084, 651] width 58 height 17
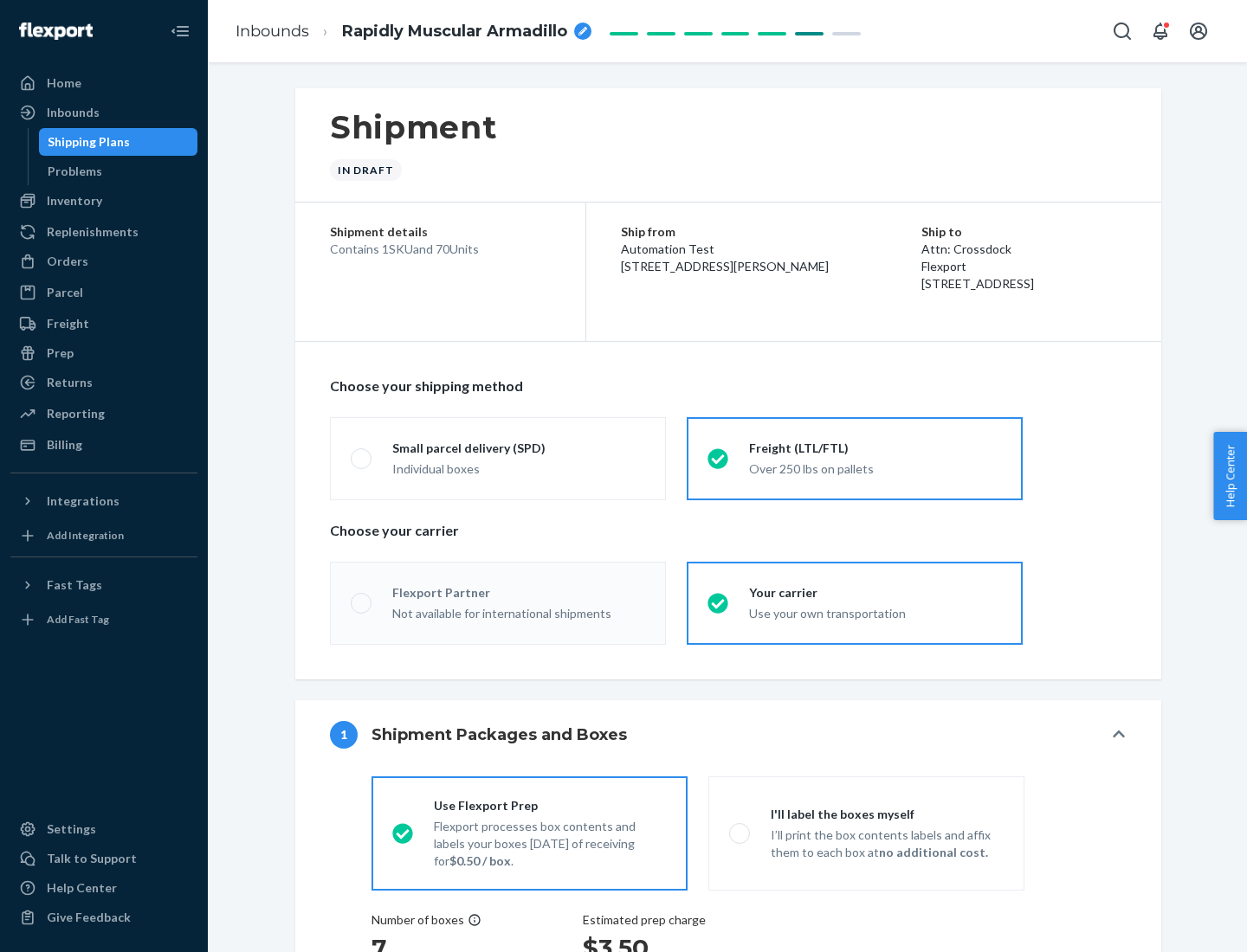
radio input "true"
radio input "false"
radio input "true"
radio input "false"
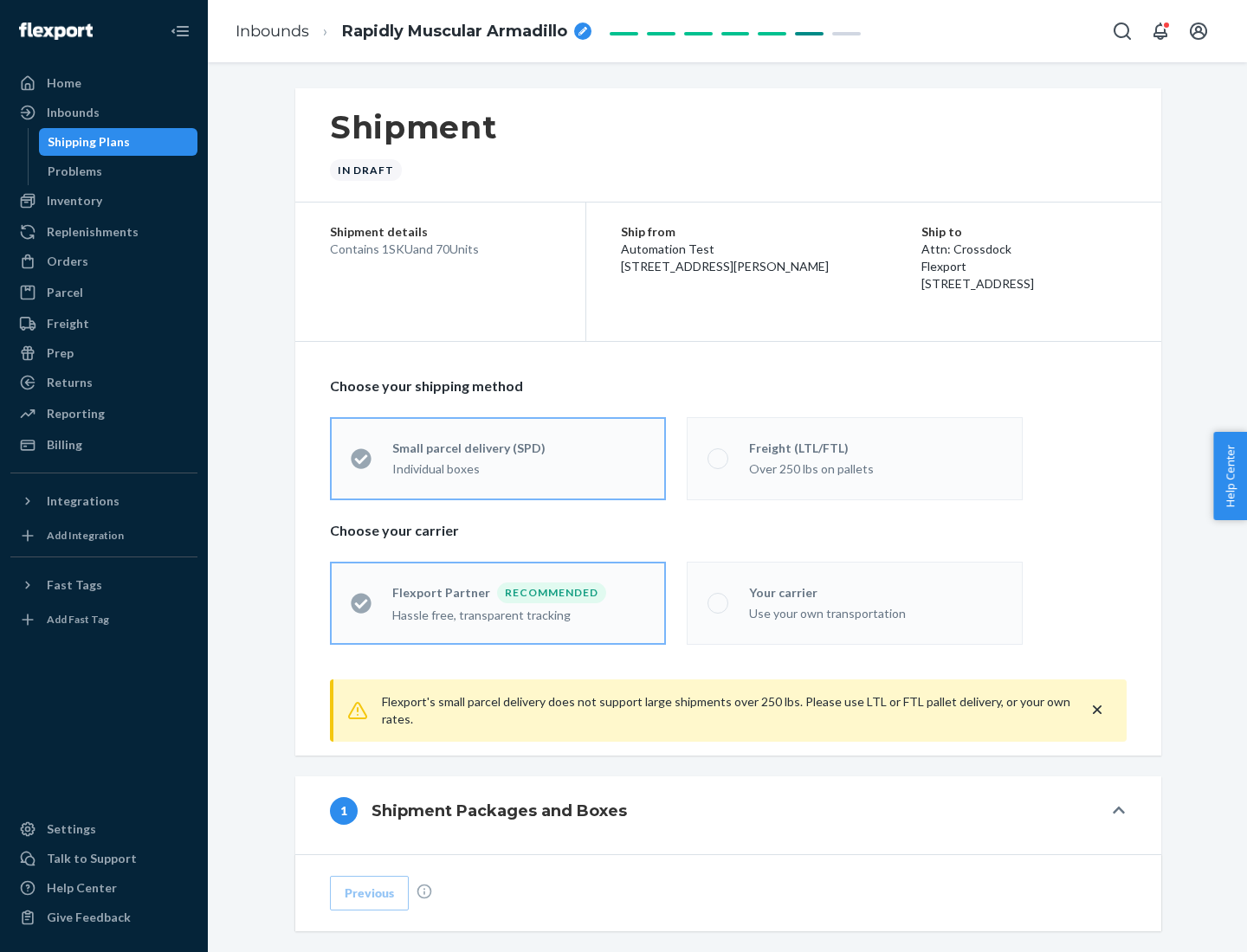
click at [855, 458] on div "Over 250 lbs on pallets" at bounding box center [876, 468] width 253 height 21
click at [719, 458] on input "Freight (LTL/FTL) Over 250 lbs on pallets" at bounding box center [713, 458] width 11 height 11
radio input "true"
radio input "false"
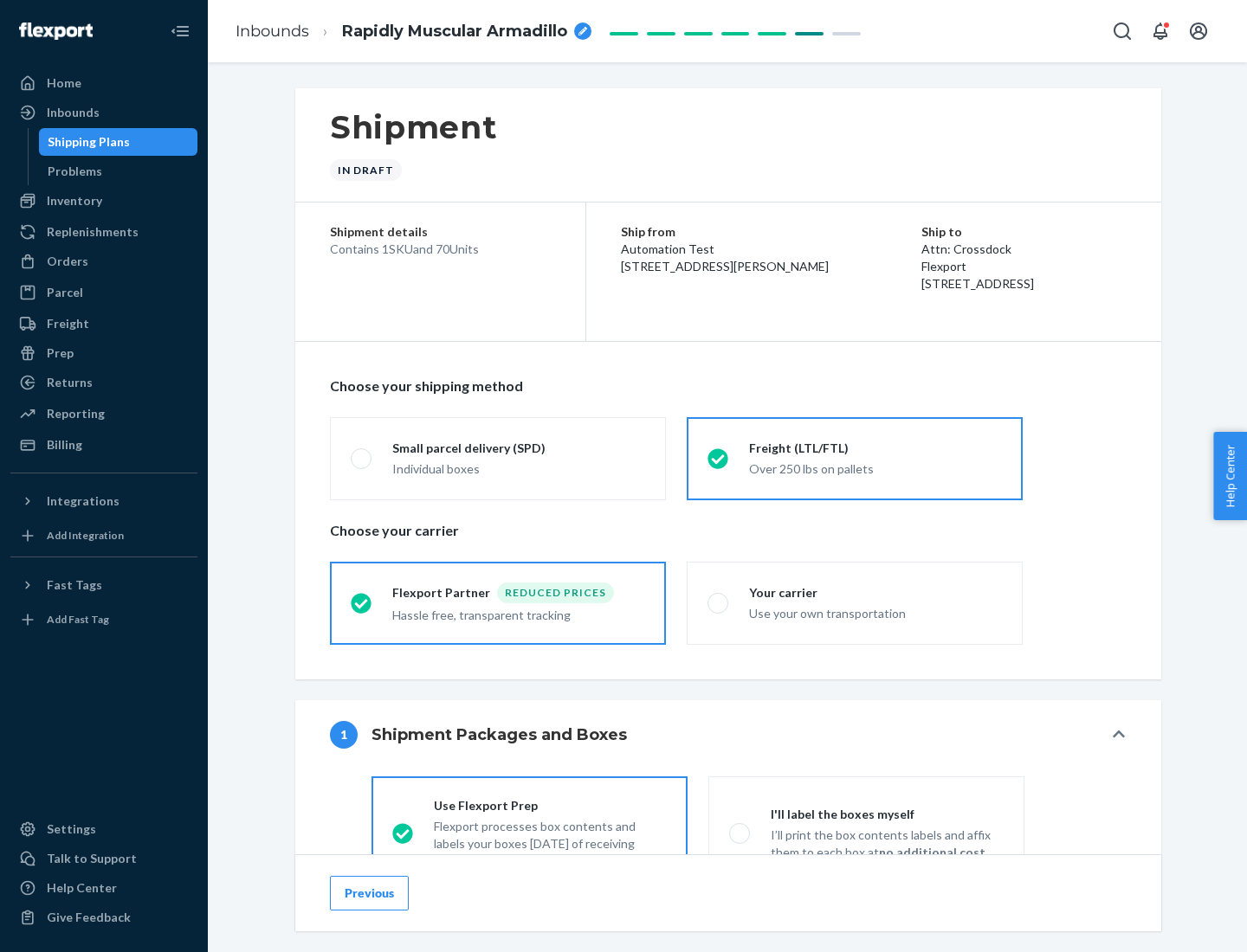
scroll to position [96, 0]
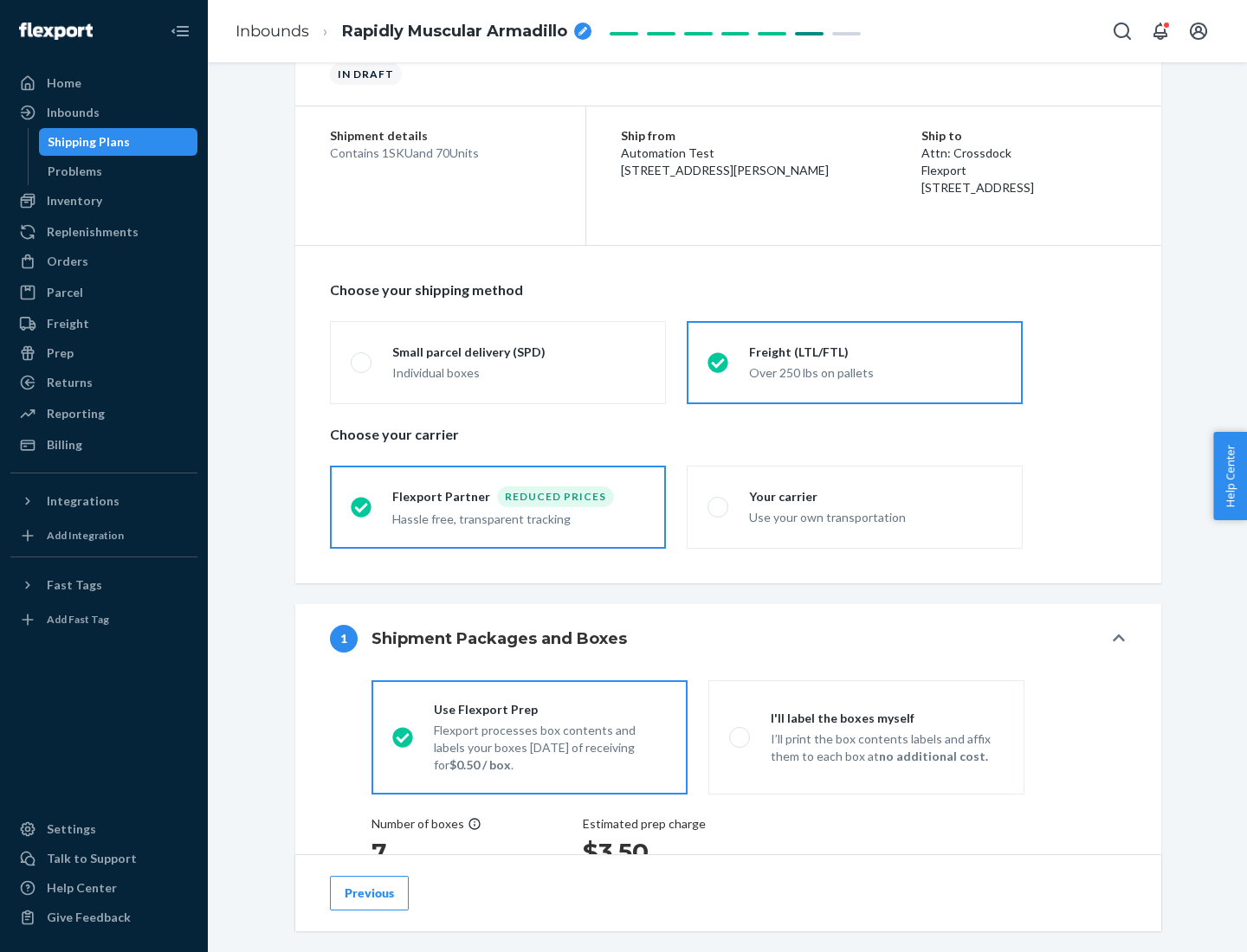
click at [498, 507] on div "Hassle free, transparent tracking" at bounding box center [518, 517] width 253 height 21
click at [362, 506] on input "Flexport Partner Reduced prices Hassle free, transparent tracking" at bounding box center [356, 506] width 11 height 11
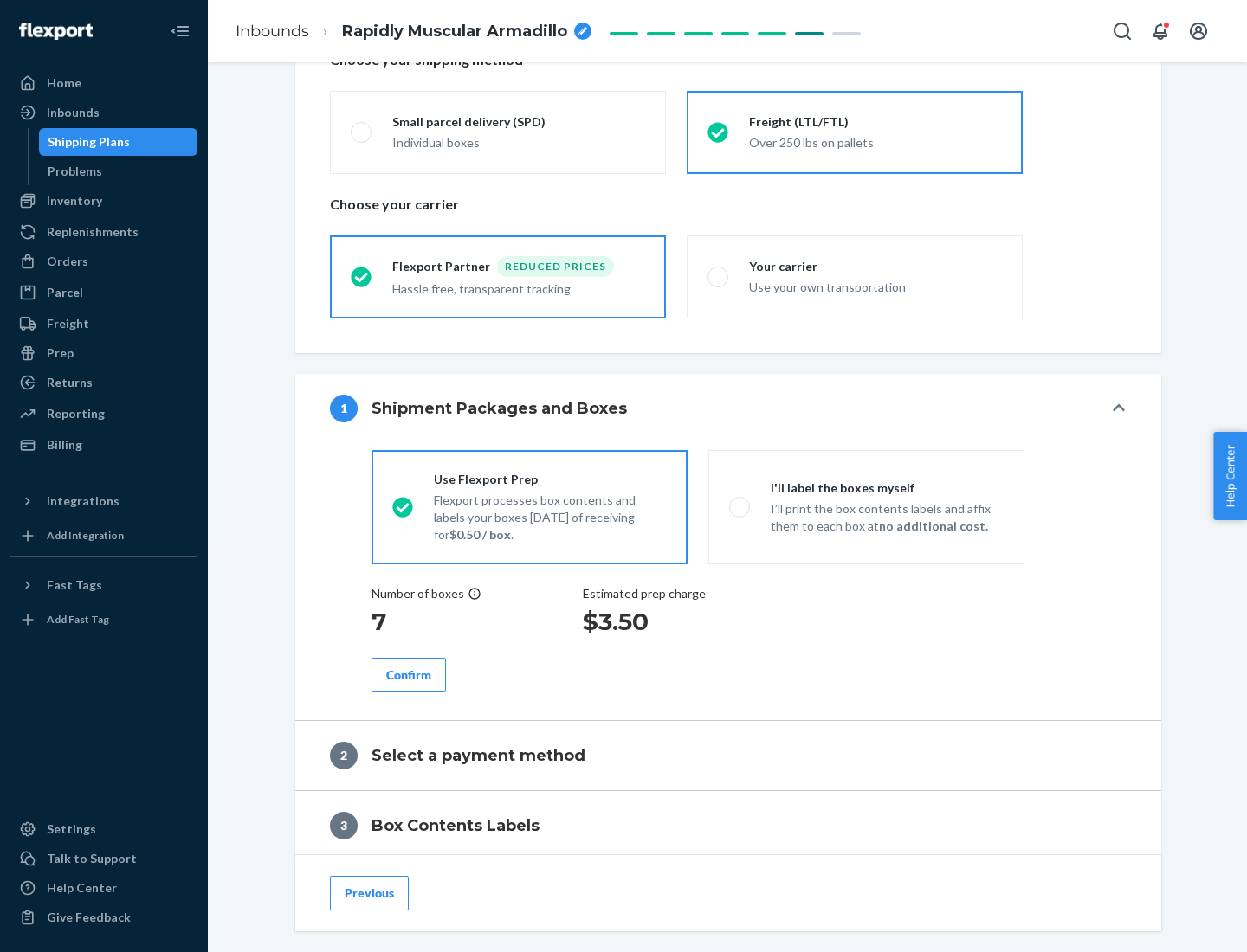
click at [866, 506] on p "I’ll print the box contents labels and affix them to each box at no additional …" at bounding box center [887, 517] width 233 height 35
click at [741, 506] on input "I'll label the boxes myself I’ll print the box contents labels and affix them t…" at bounding box center [735, 506] width 11 height 11
radio input "true"
radio input "false"
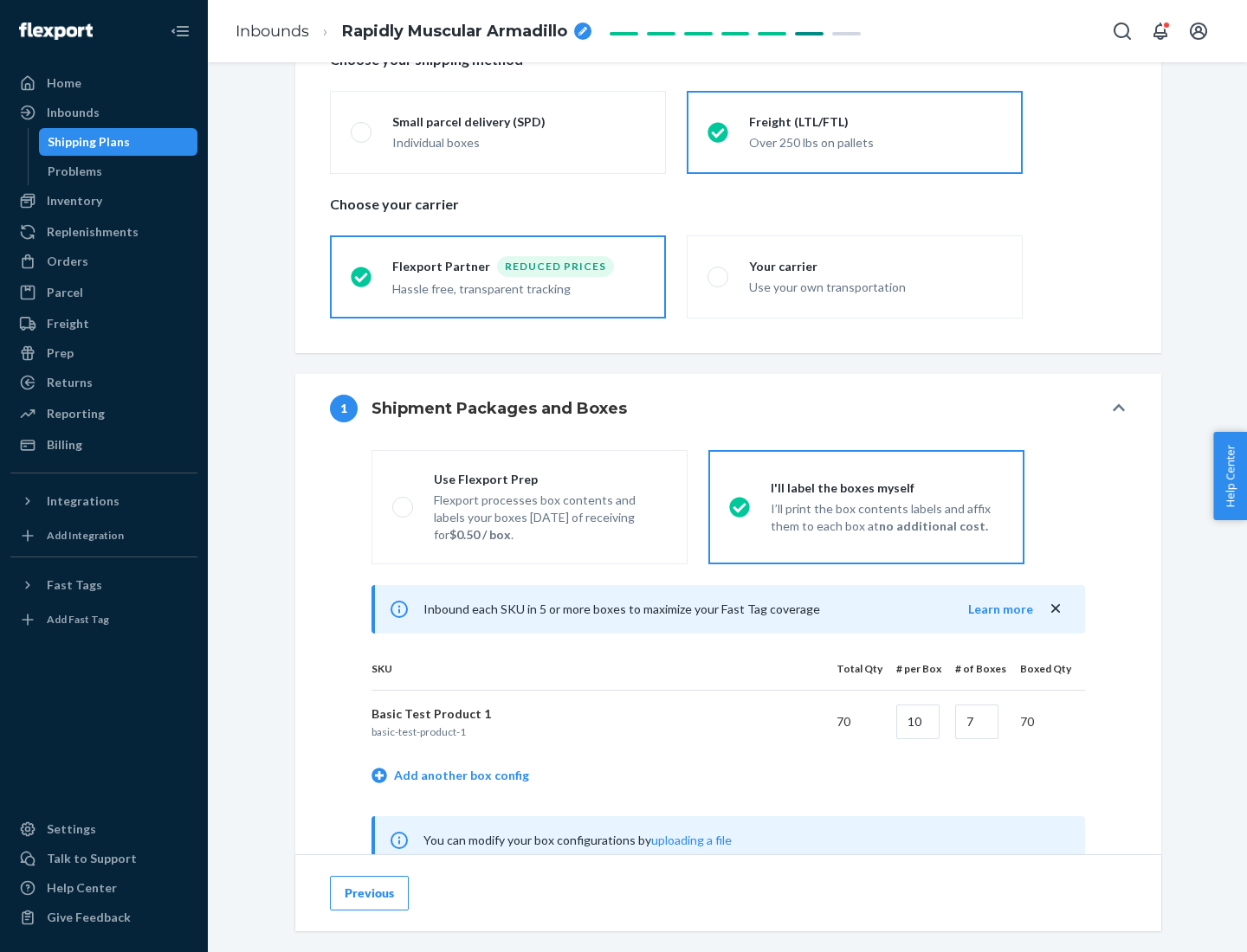
scroll to position [541, 0]
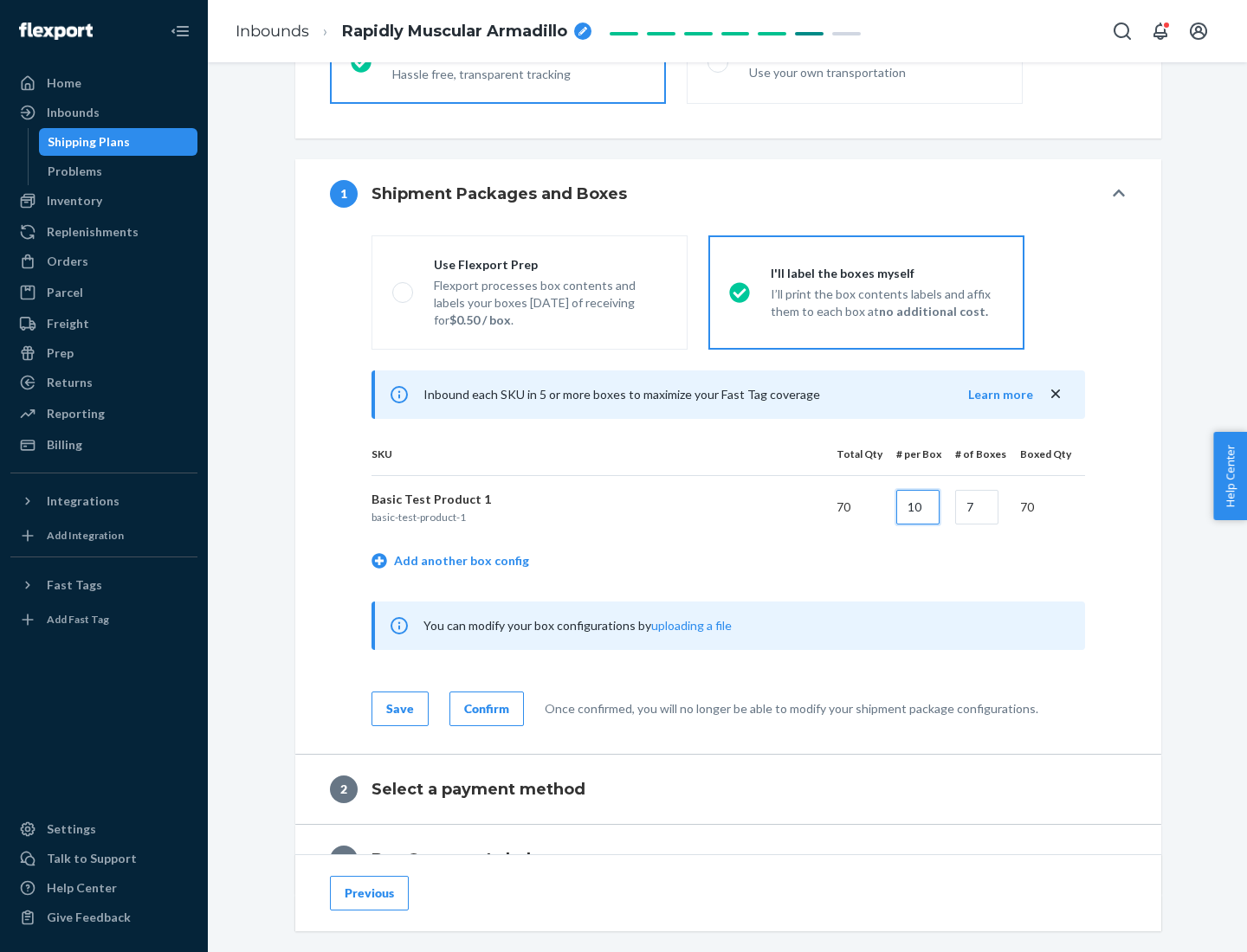
type input "10"
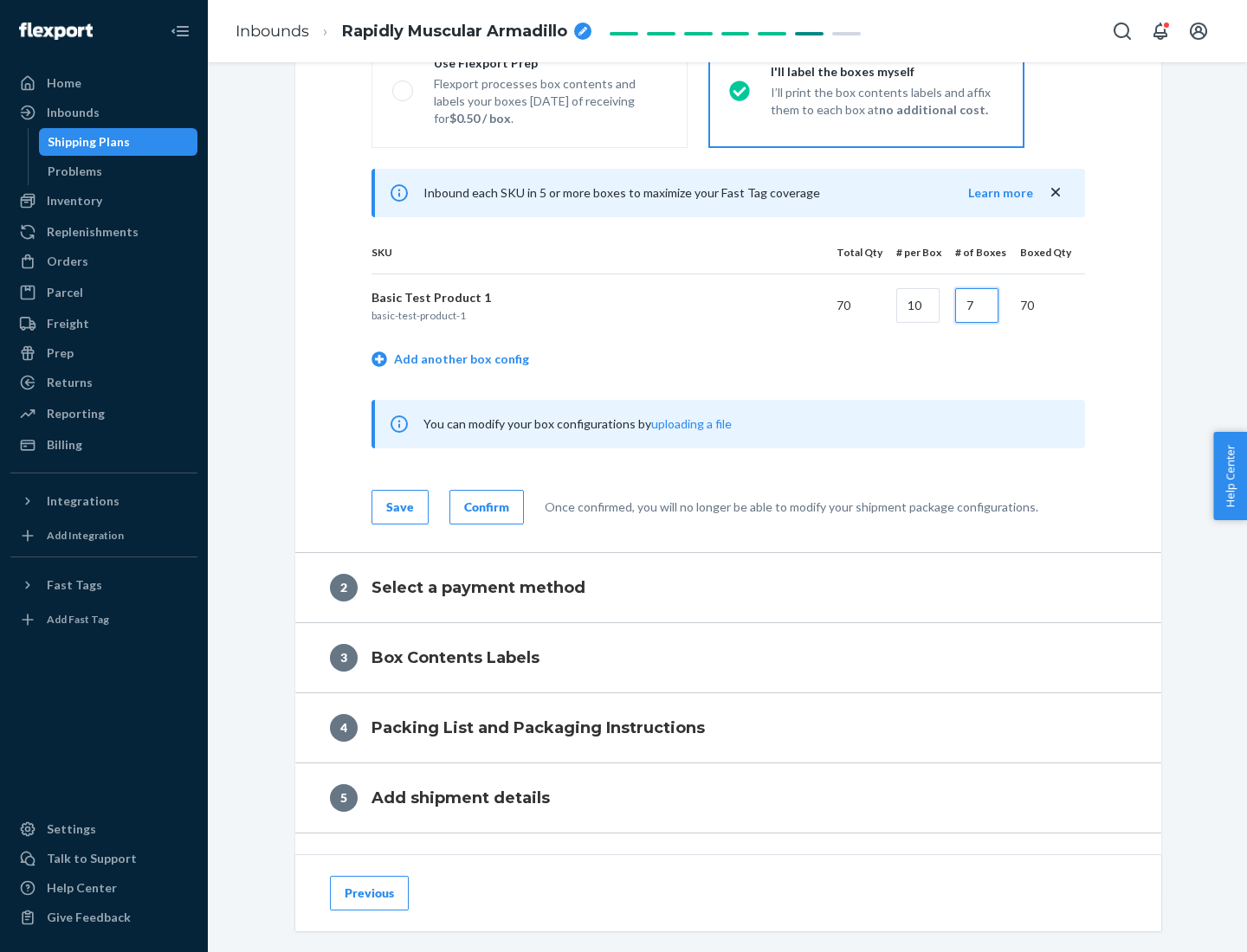
type input "7"
click at [485, 506] on div "Confirm" at bounding box center [487, 508] width 45 height 17
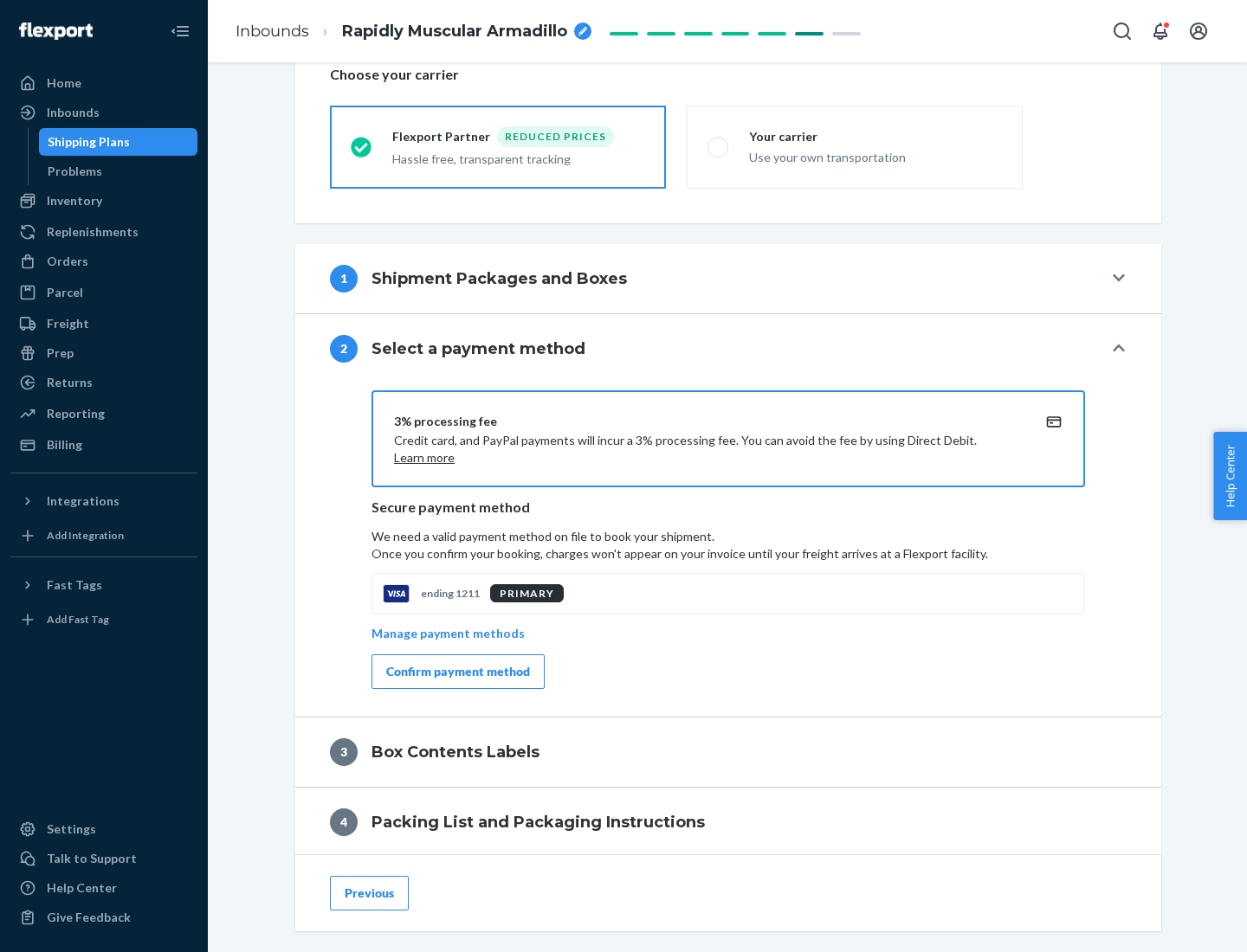
scroll to position [621, 0]
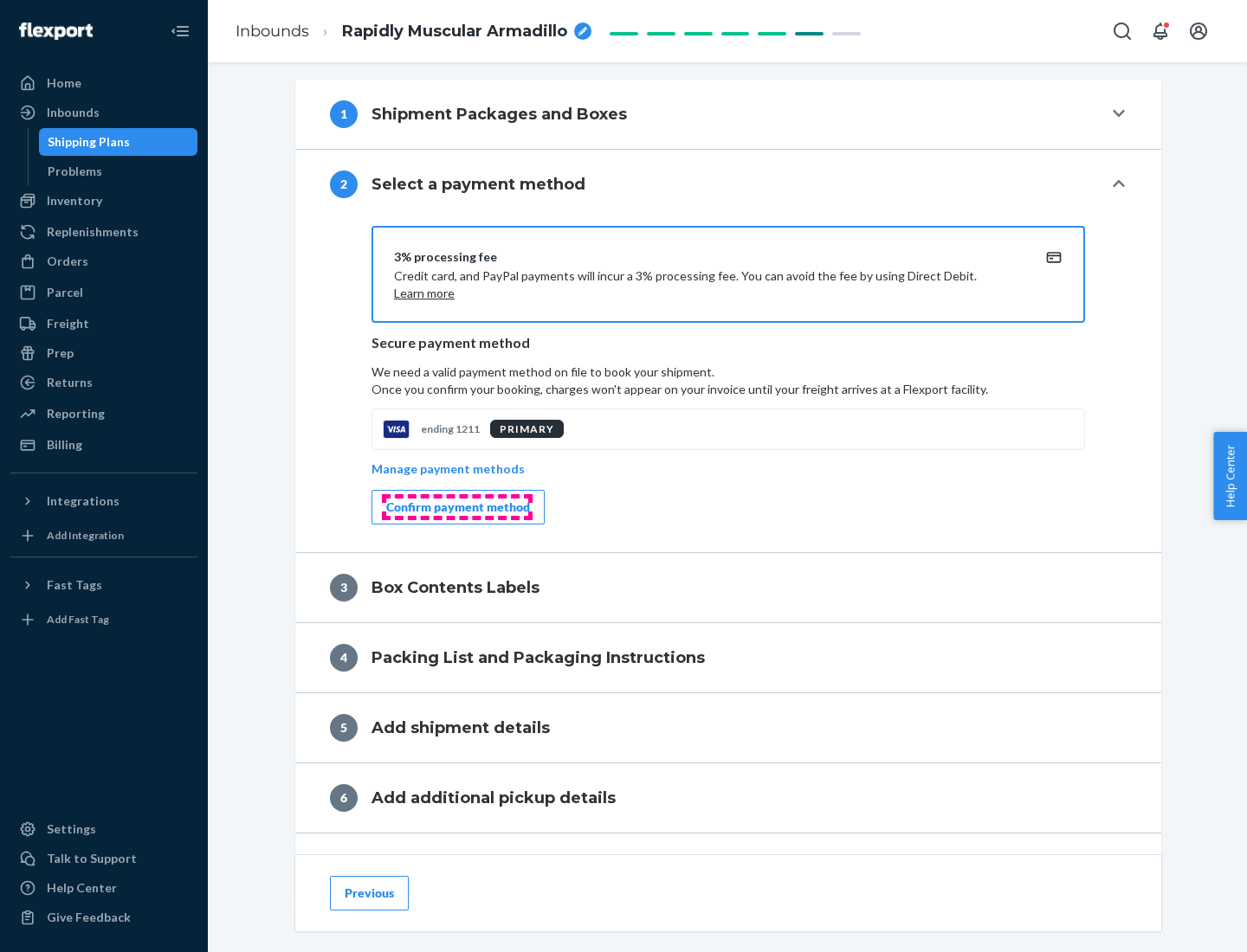
click at [457, 507] on div "Confirm payment method" at bounding box center [457, 508] width 144 height 17
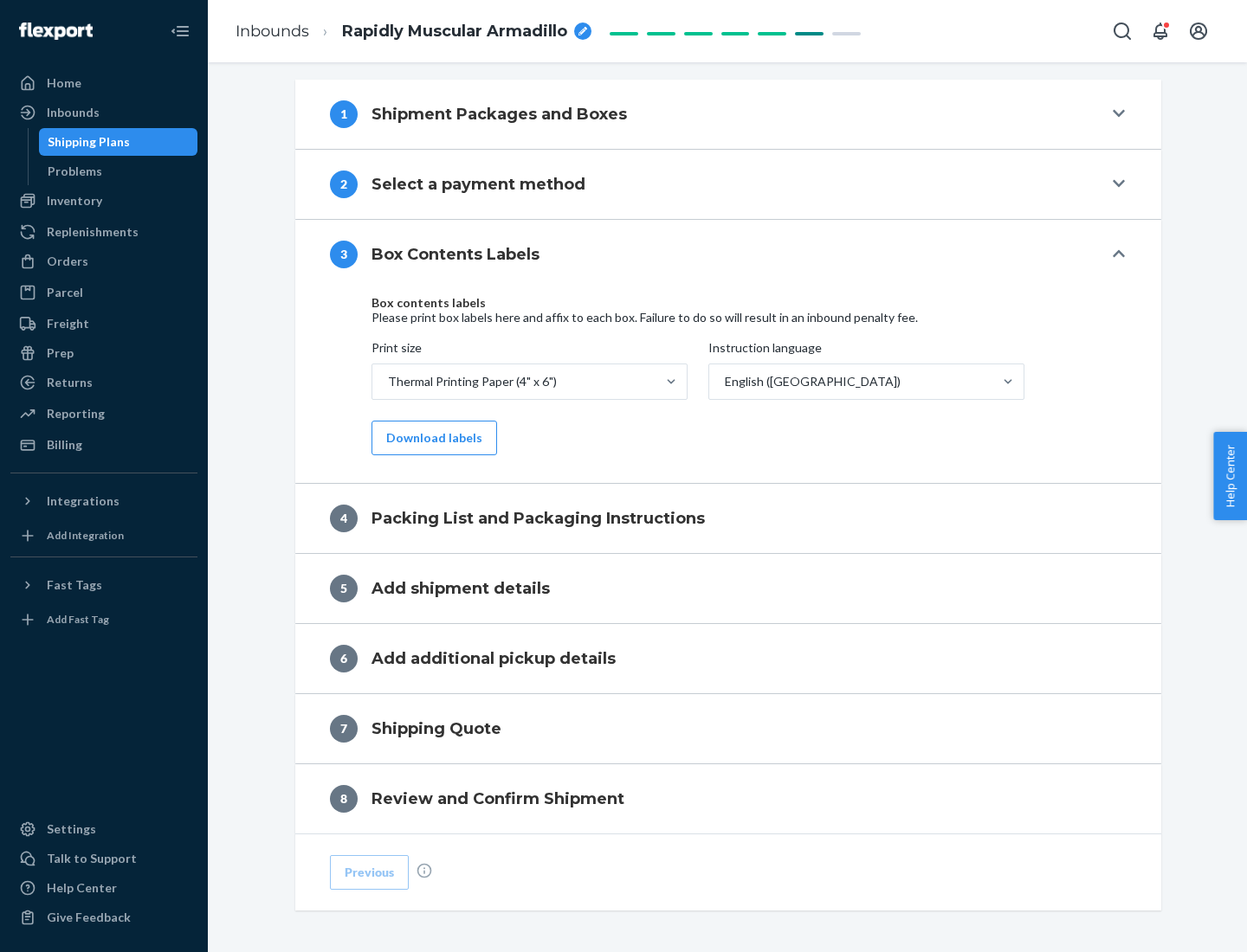
scroll to position [551, 0]
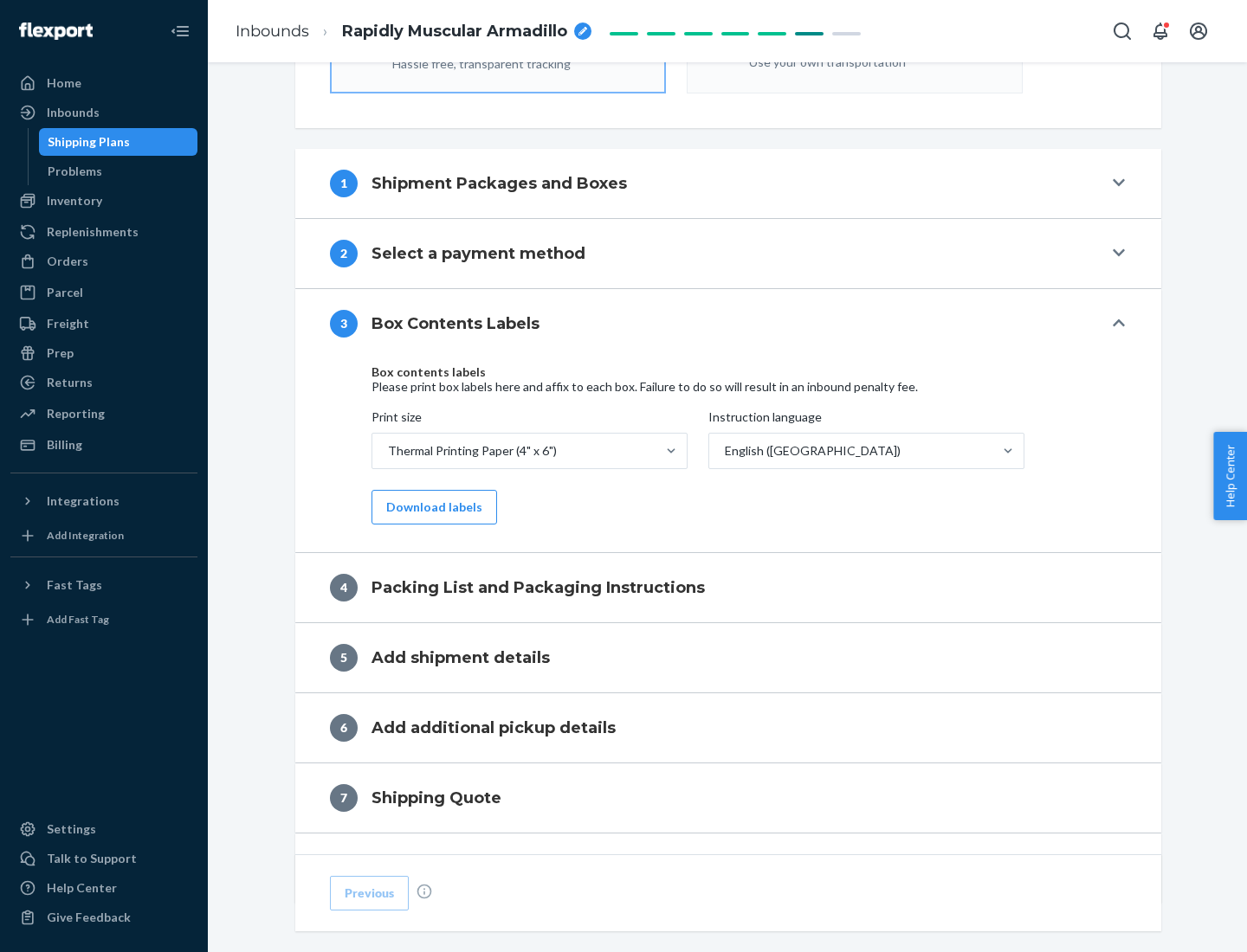
click at [430, 507] on button "Download labels" at bounding box center [434, 508] width 125 height 35
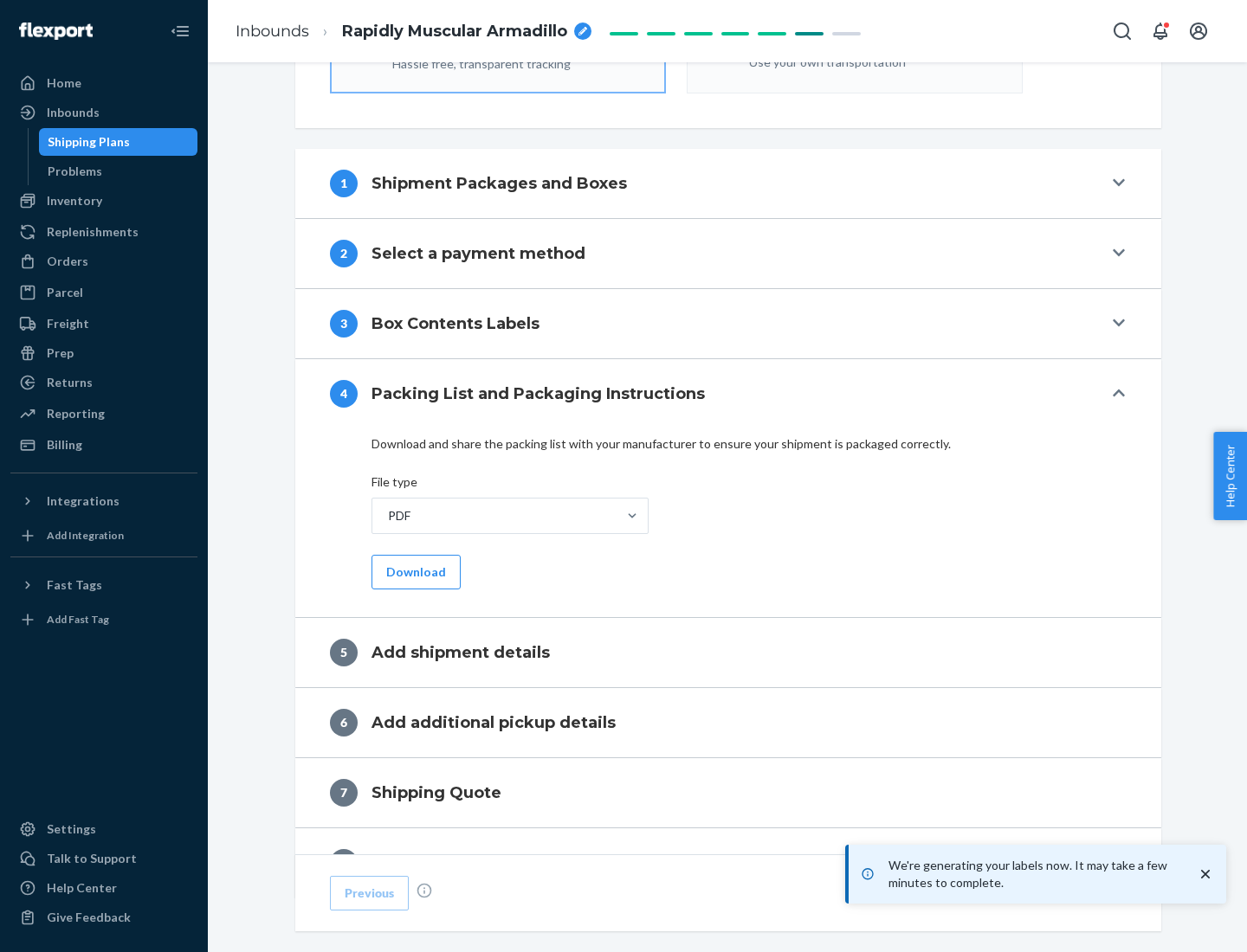
scroll to position [617, 0]
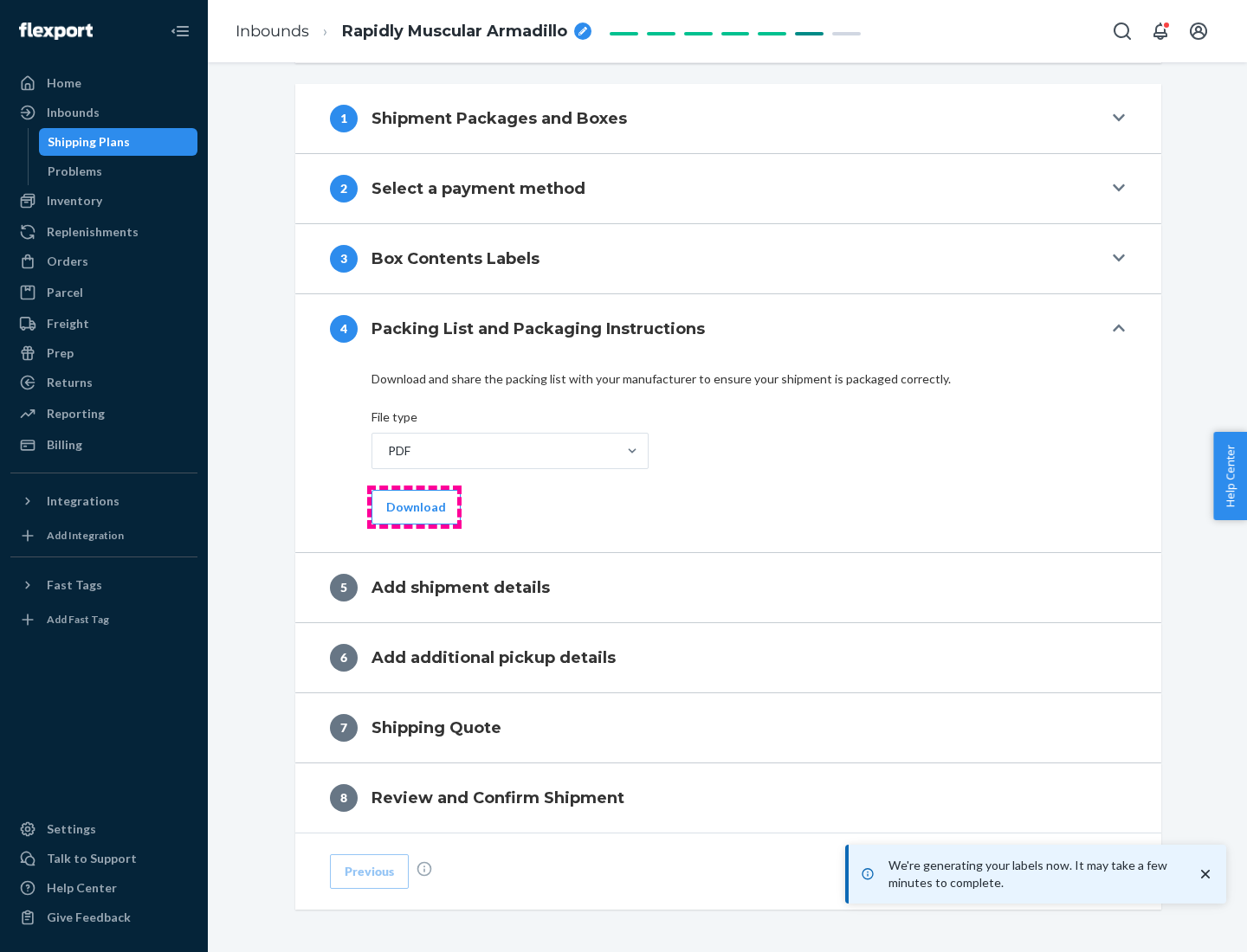
click at [414, 506] on button "Download" at bounding box center [416, 508] width 89 height 35
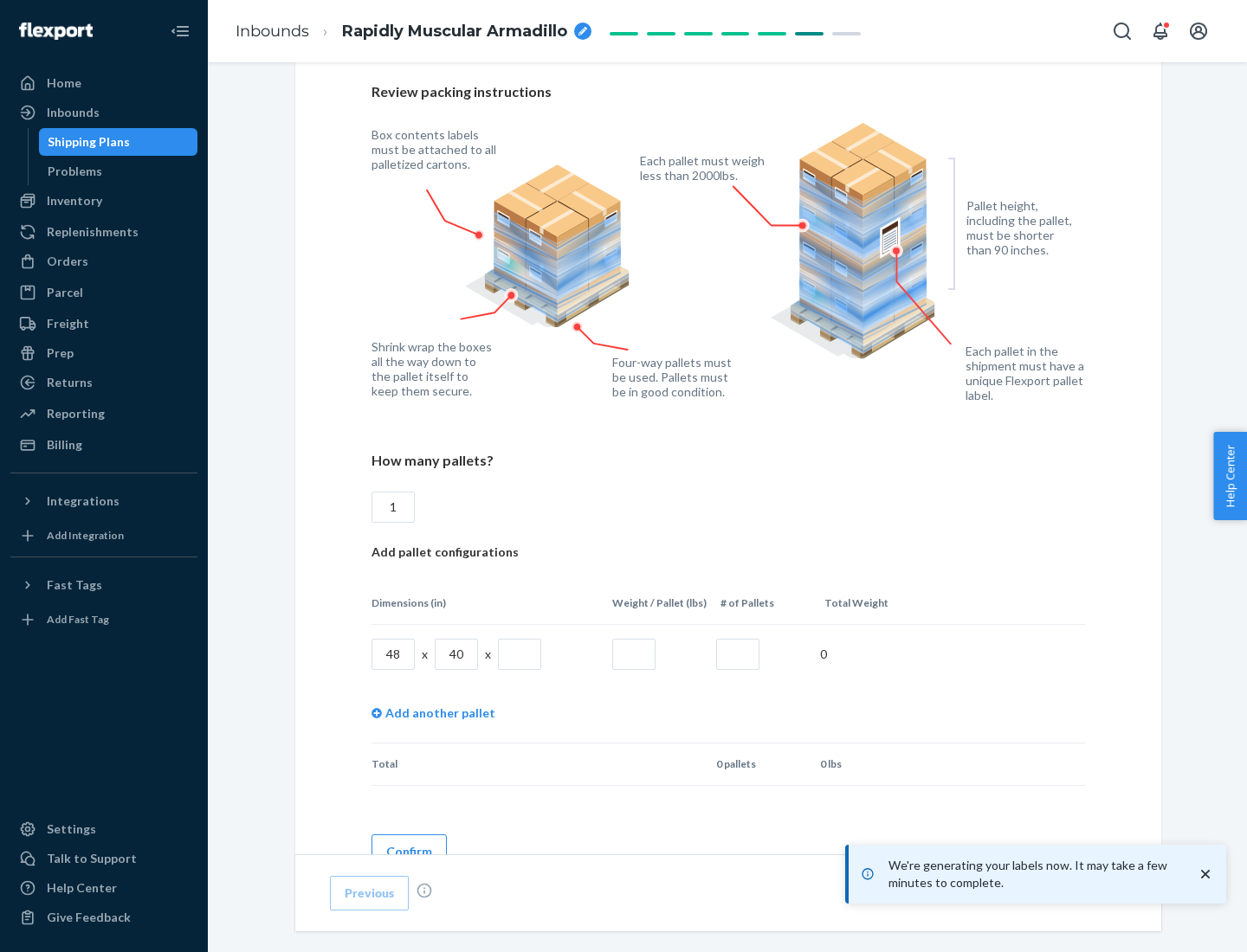
scroll to position [1258, 0]
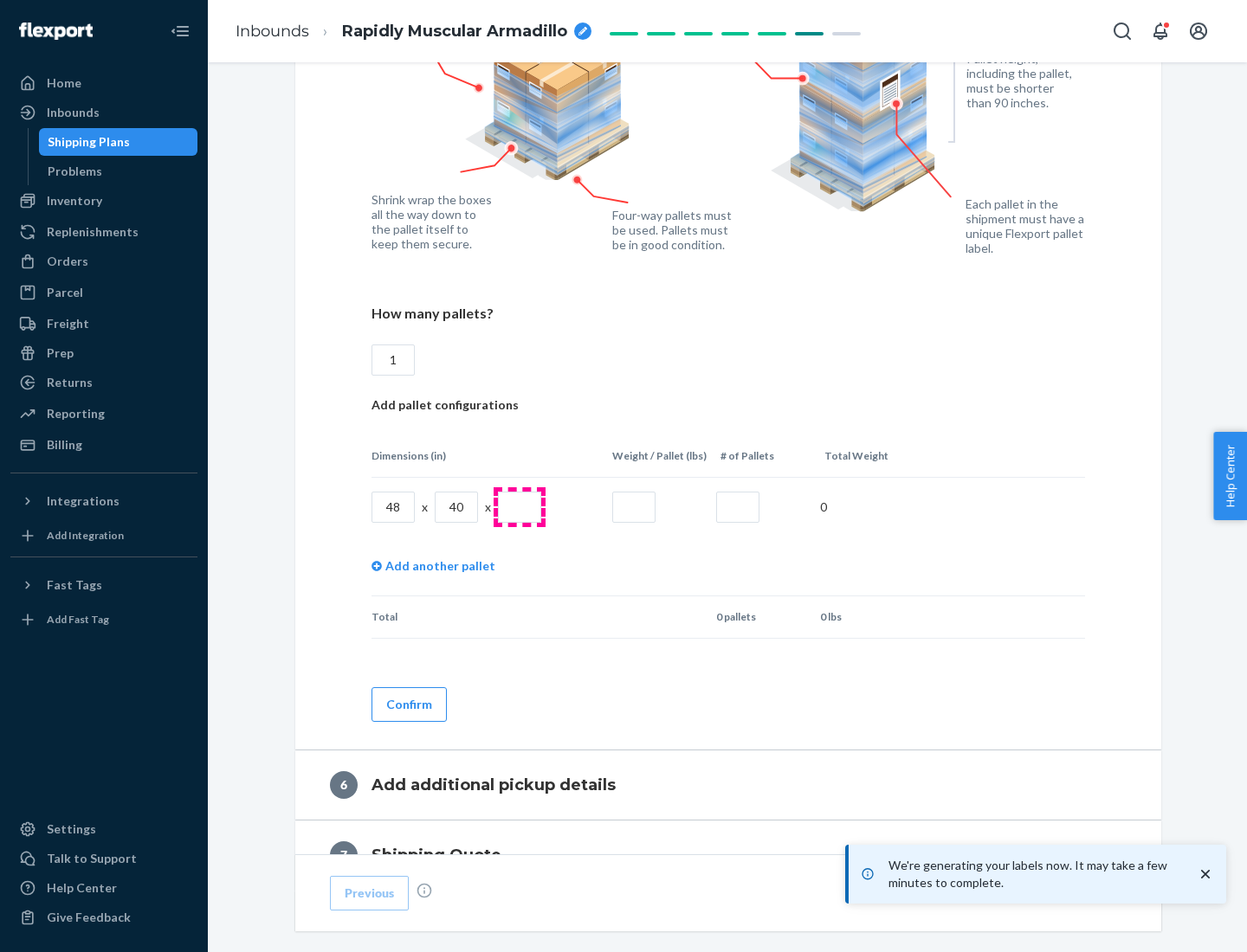
type input "1"
type input "40"
type input "200"
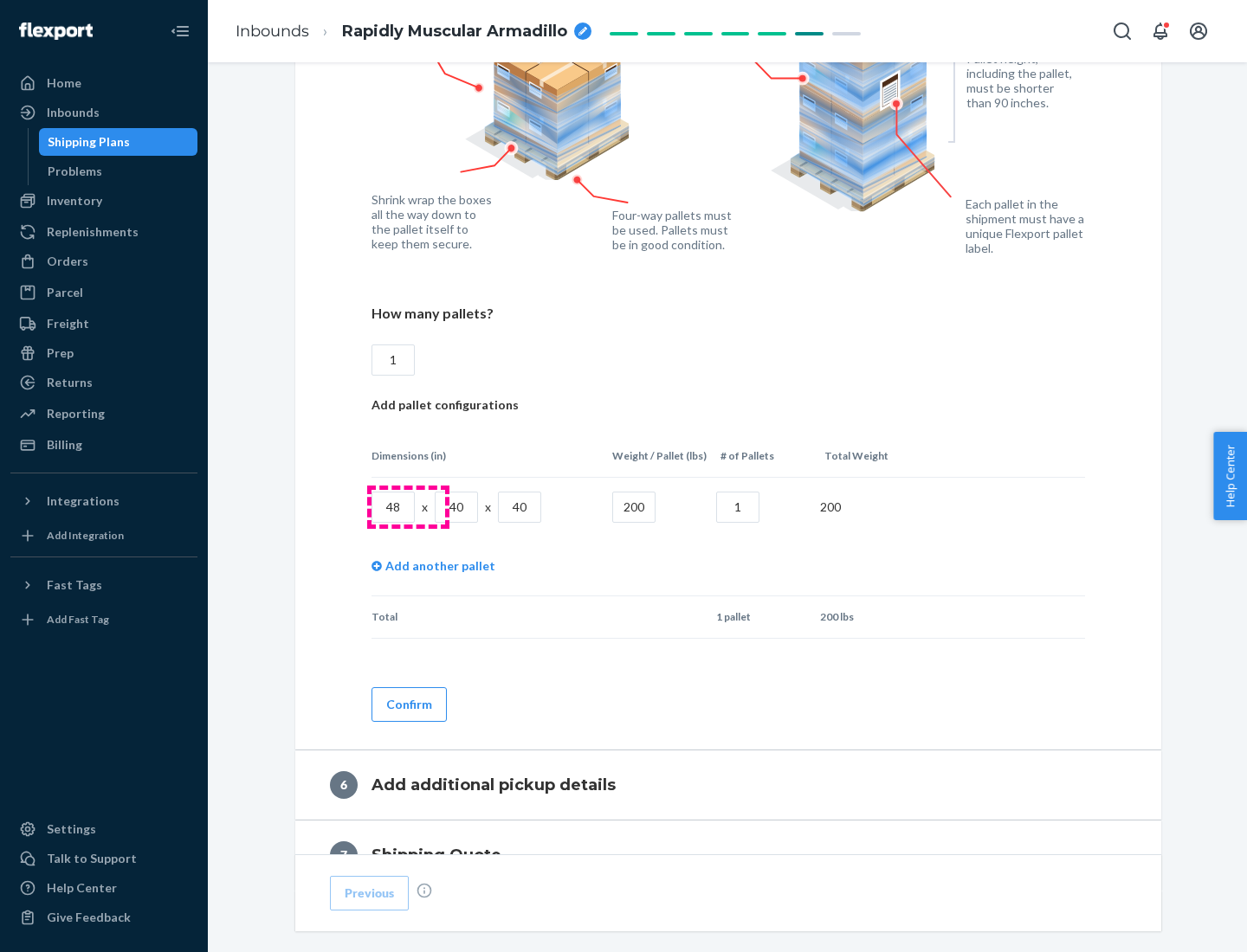
scroll to position [1455, 0]
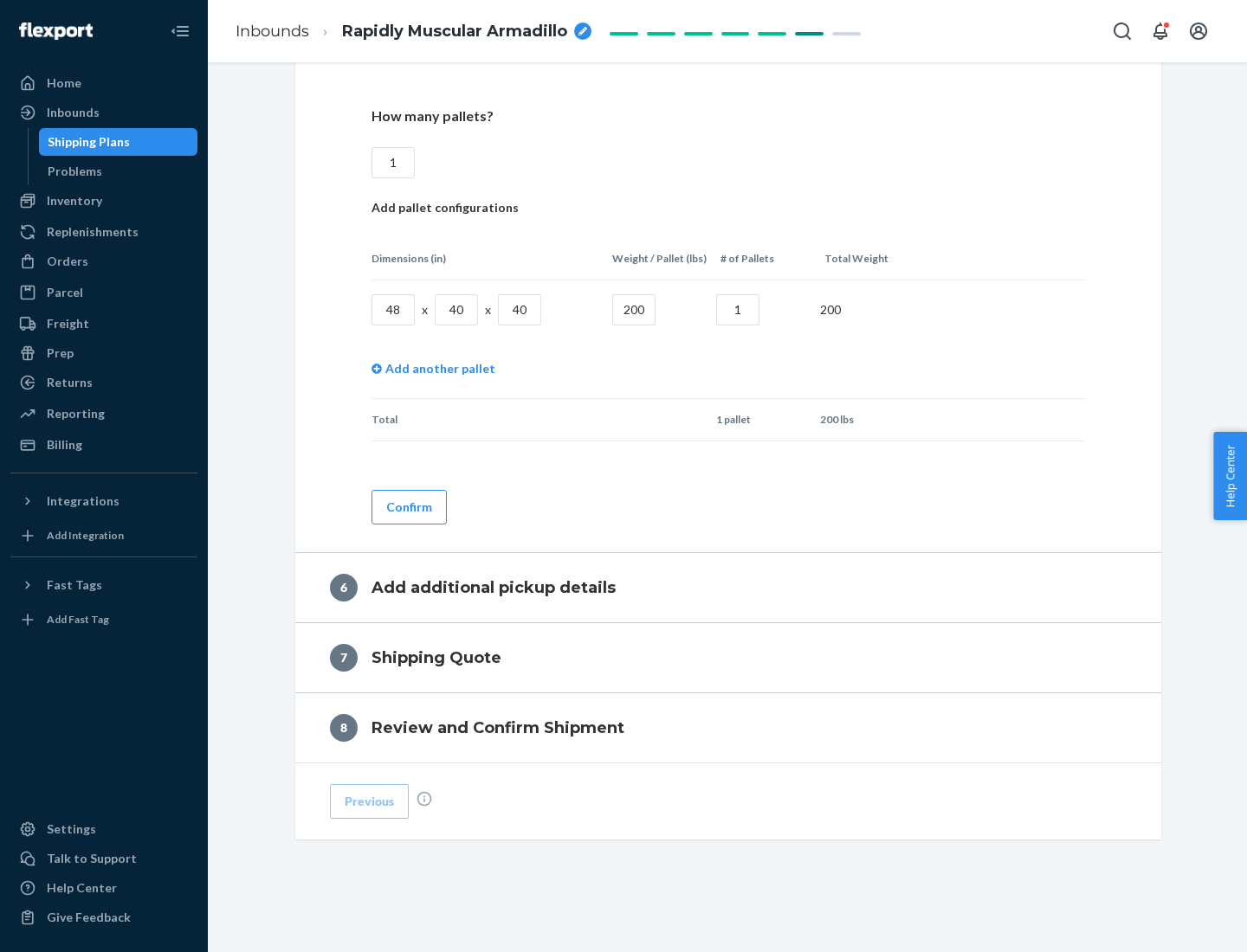
type input "1"
click at [408, 506] on button "Confirm" at bounding box center [409, 508] width 75 height 35
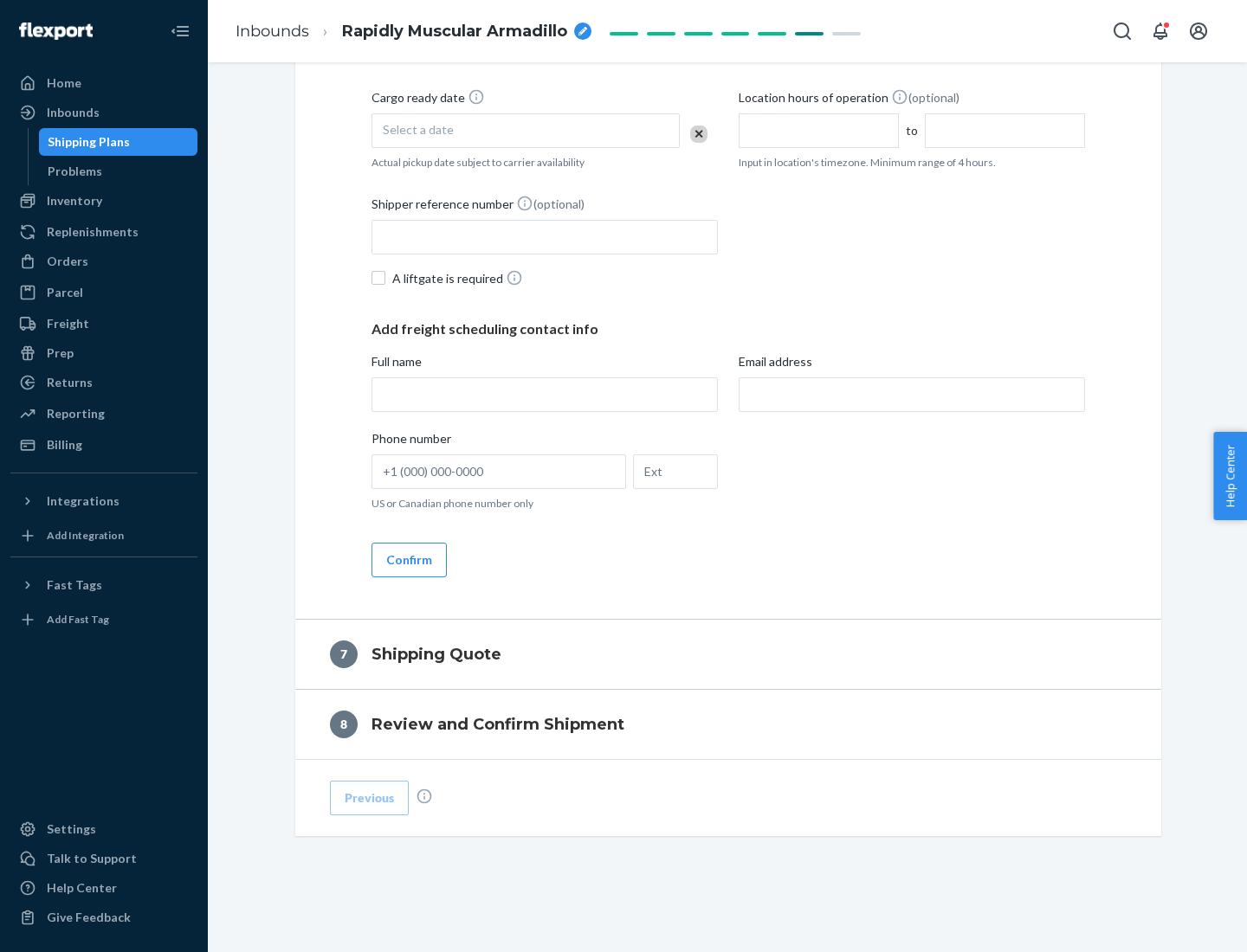
scroll to position [662, 0]
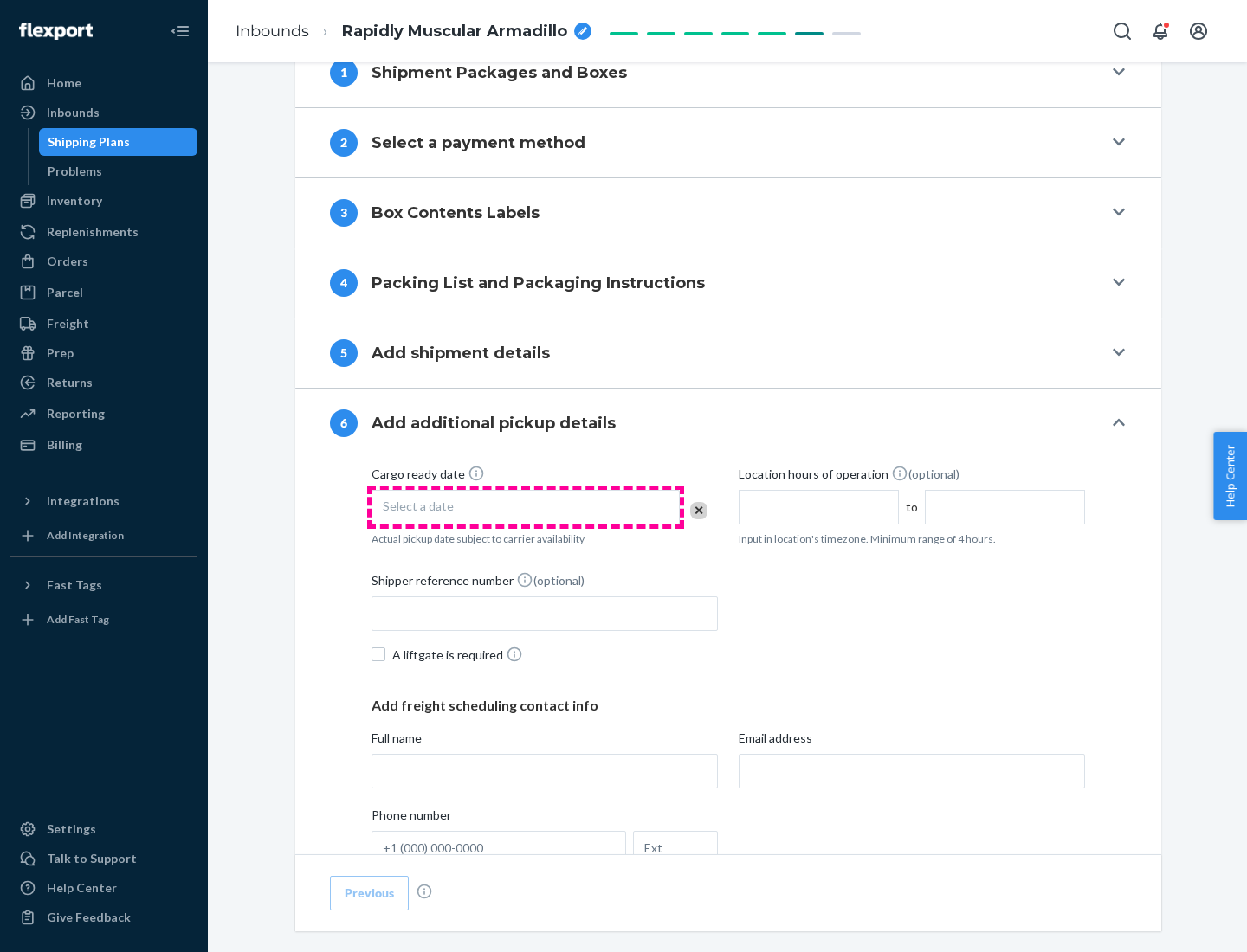
click at [525, 506] on div "Select a date" at bounding box center [525, 508] width 308 height 35
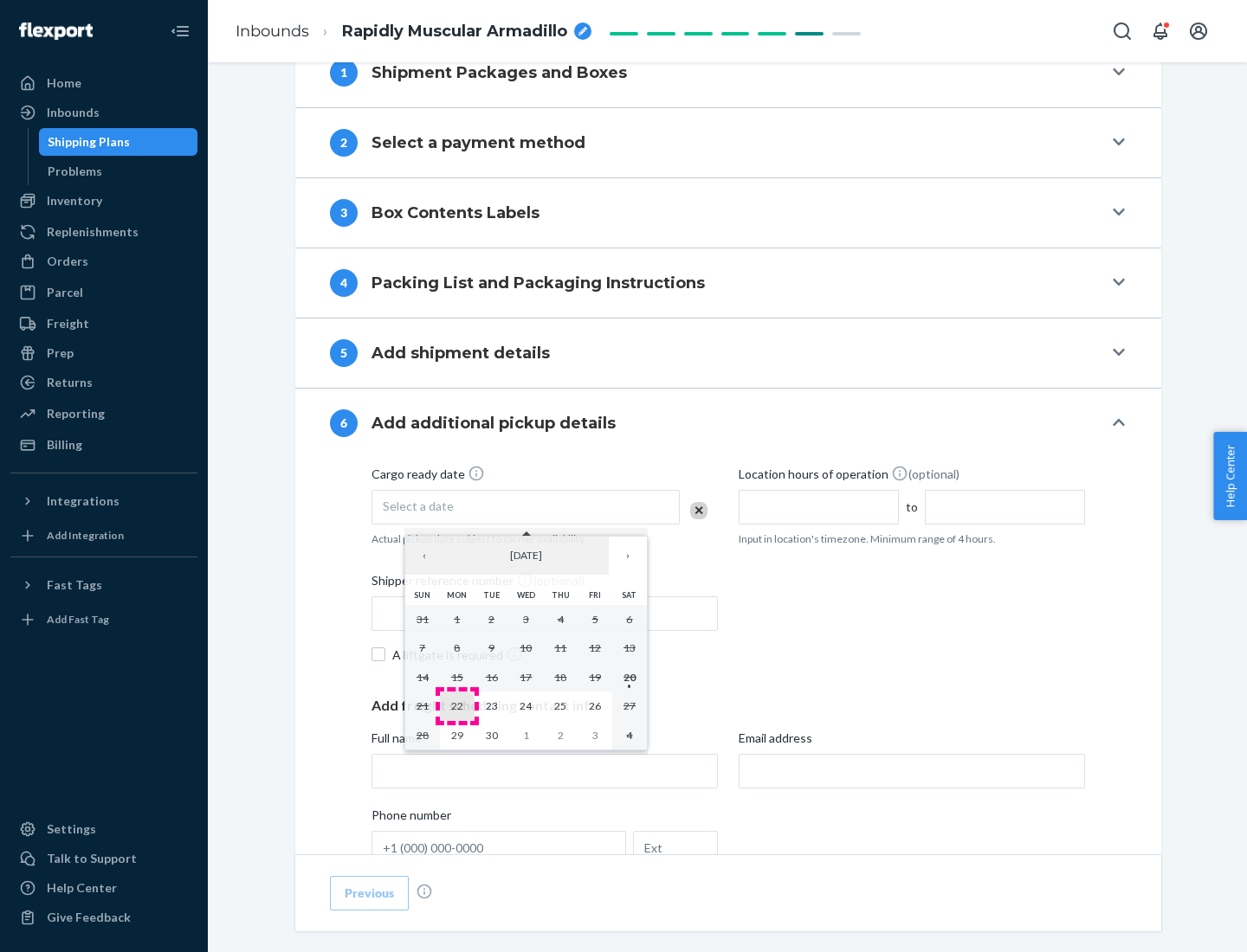
click at [457, 706] on abbr "22" at bounding box center [457, 706] width 12 height 13
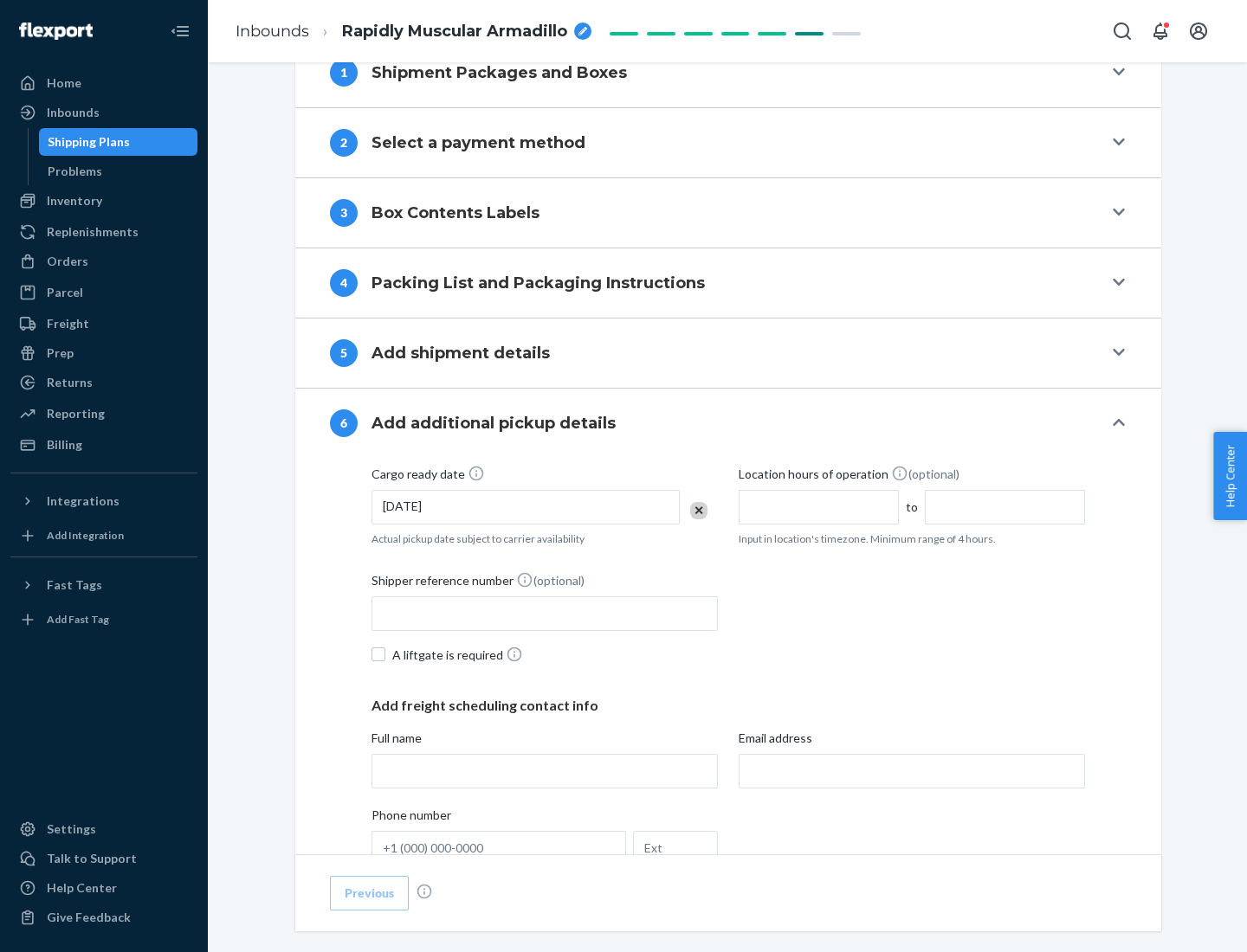
scroll to position [927, 0]
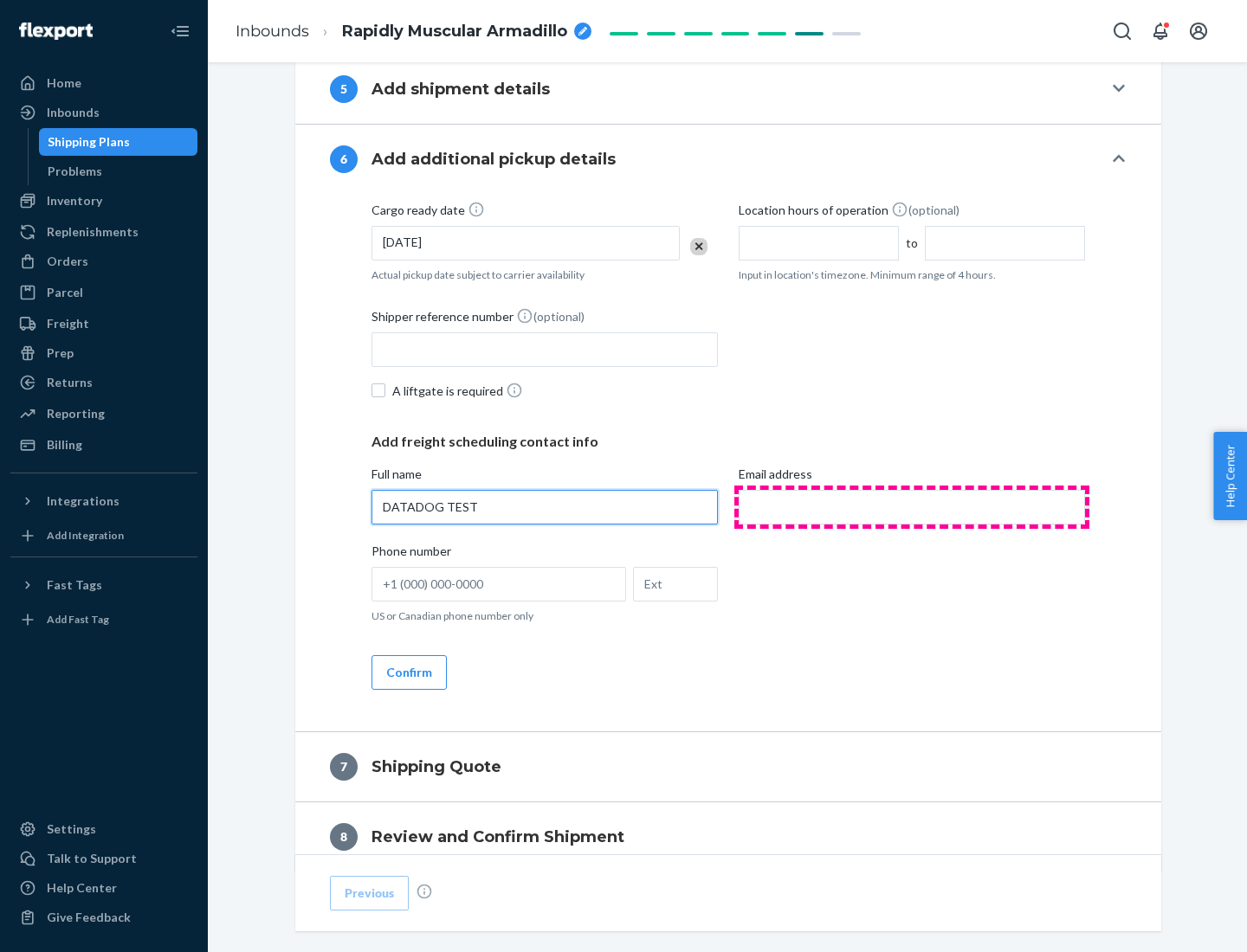
type input "DATADOG TEST"
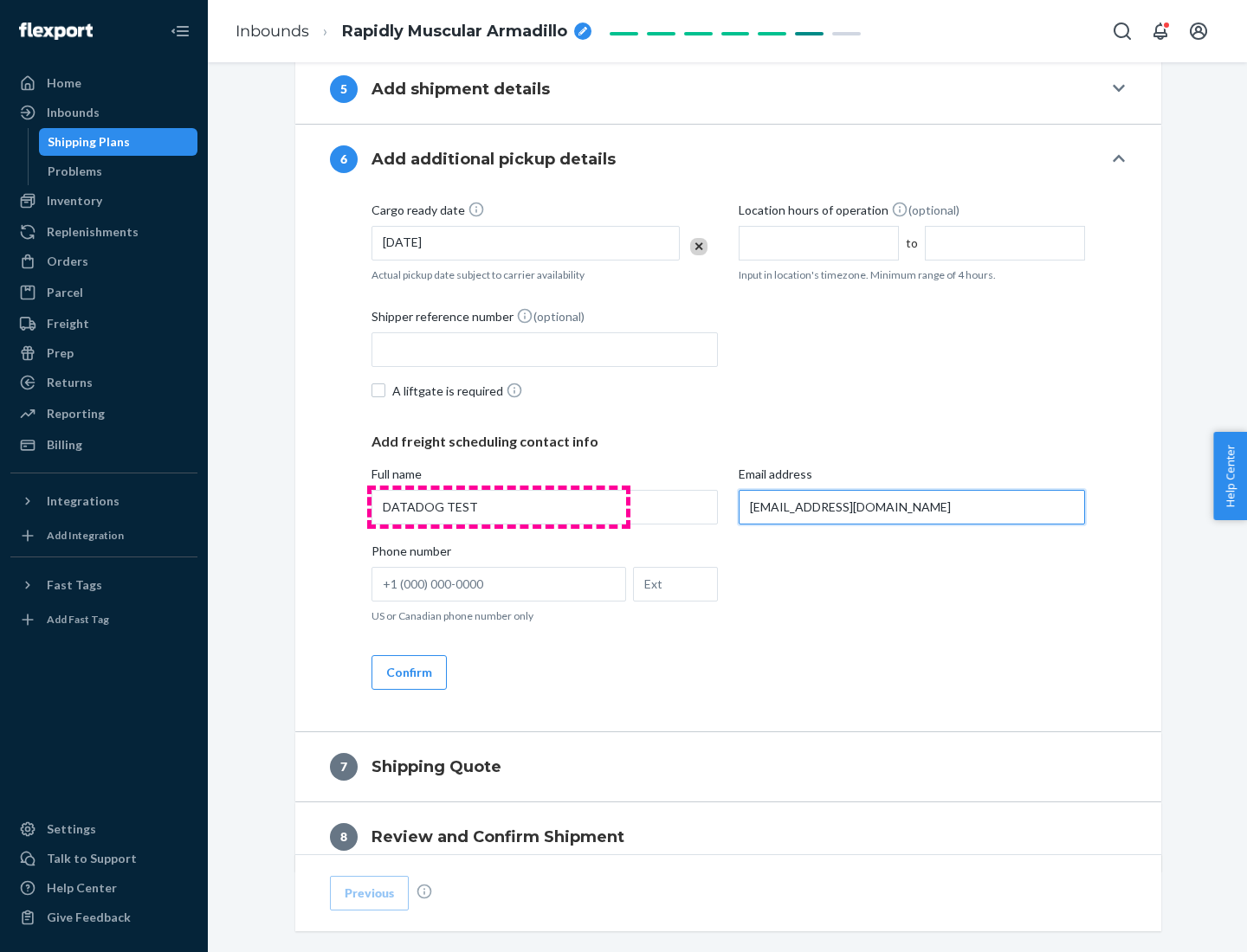
scroll to position [1003, 0]
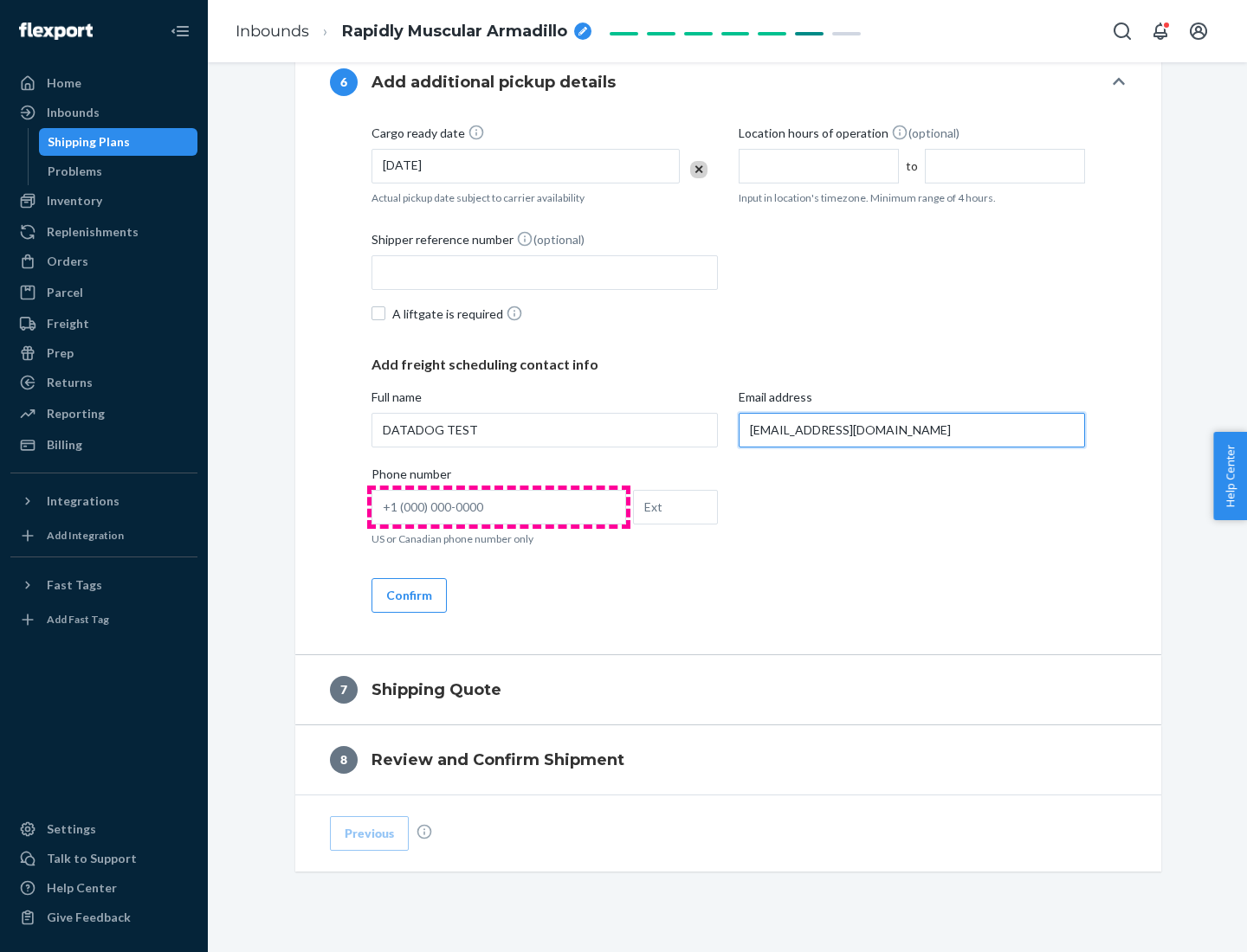
type input "[EMAIL_ADDRESS][DOMAIN_NAME]"
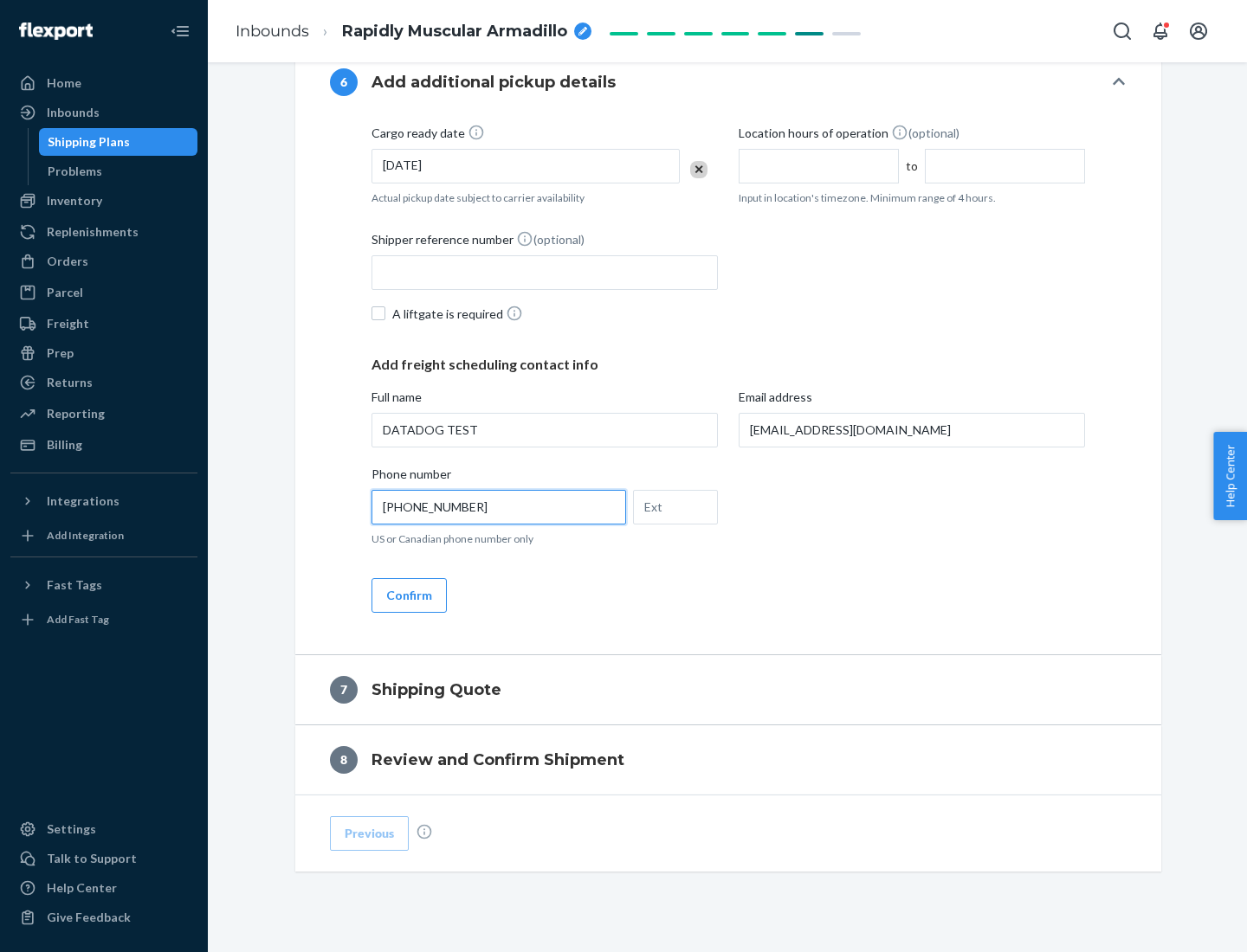
scroll to position [1039, 0]
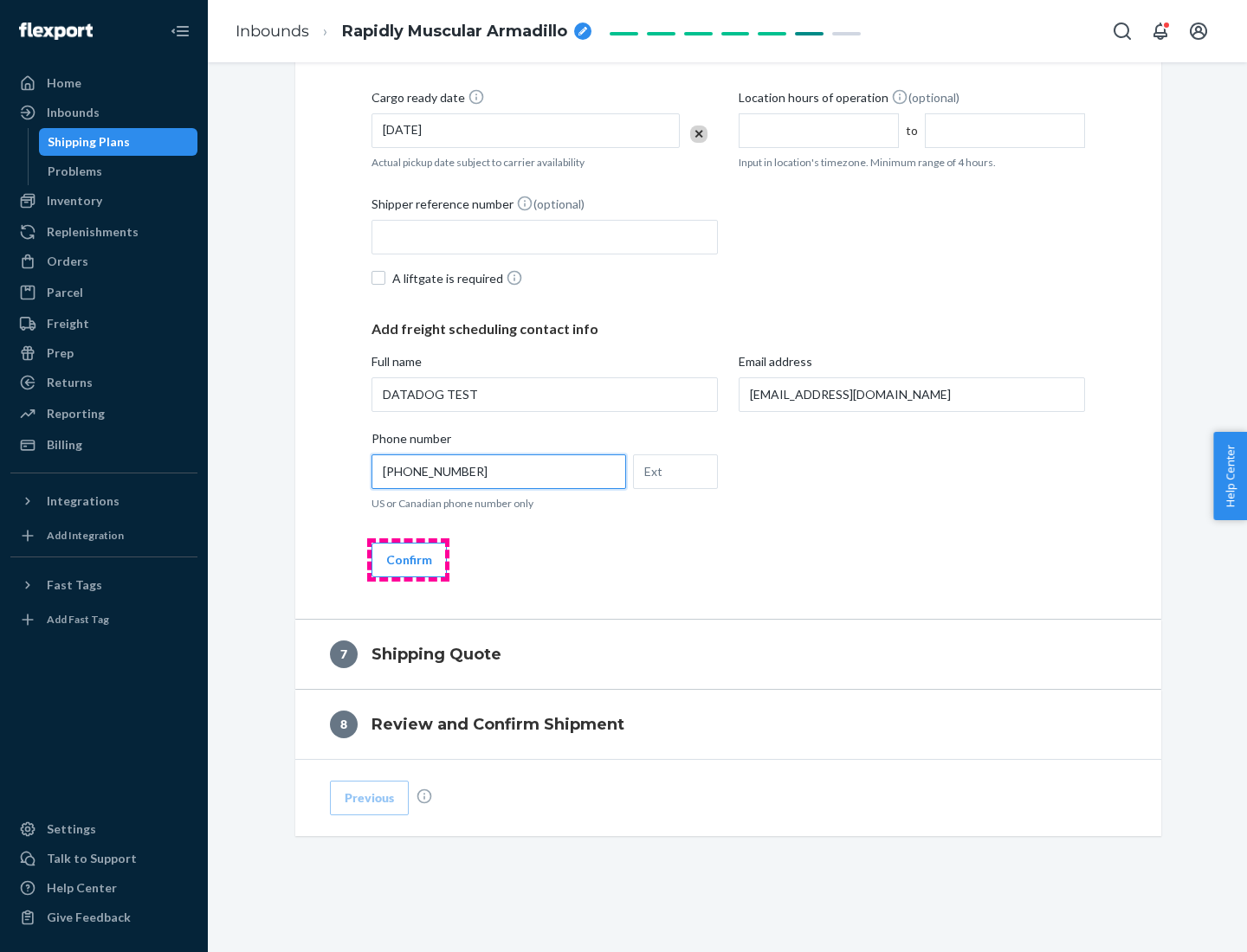
type input "[PHONE_NUMBER]"
click at [408, 559] on button "Confirm" at bounding box center [409, 560] width 75 height 35
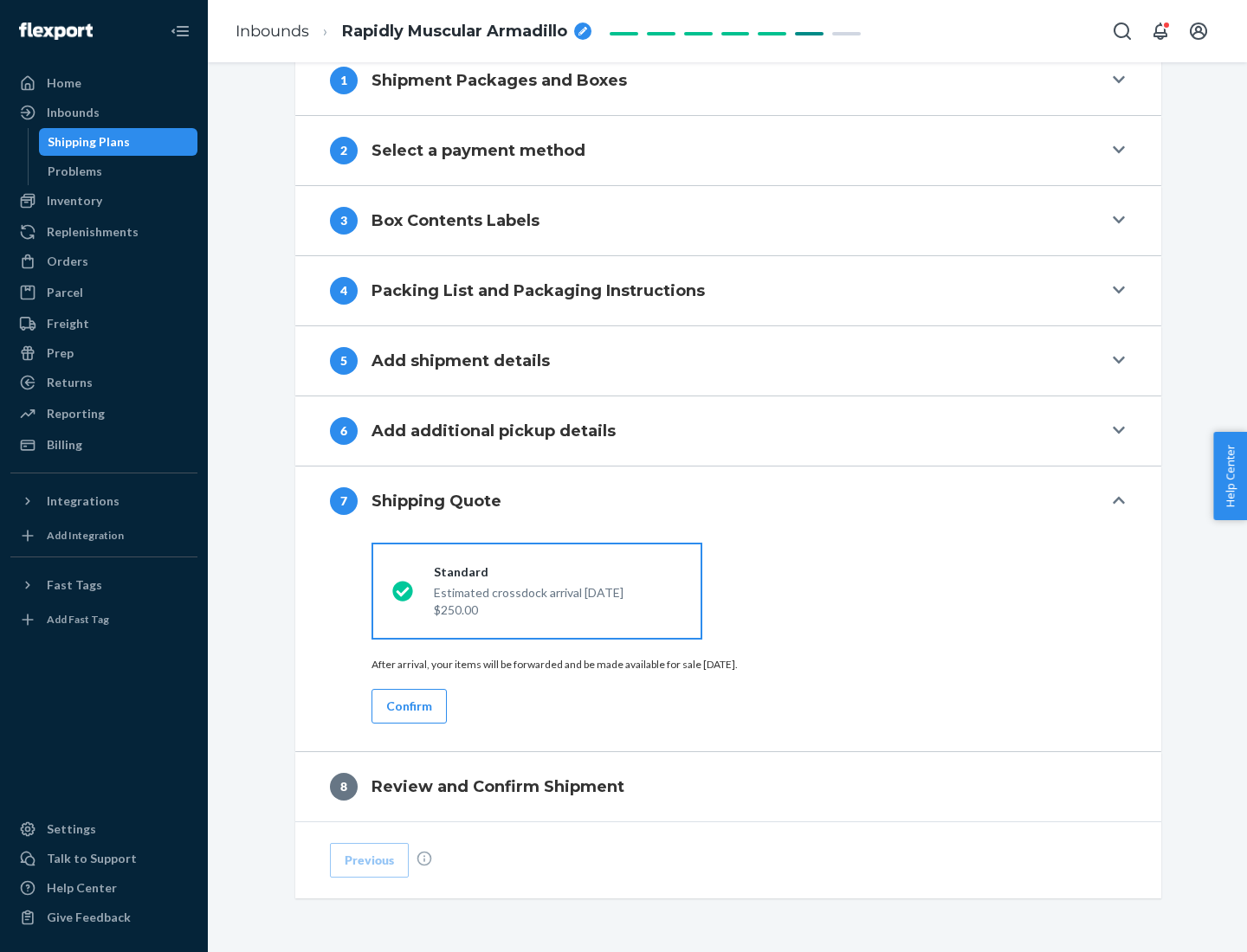
scroll to position [717, 0]
